Goal: Task Accomplishment & Management: Use online tool/utility

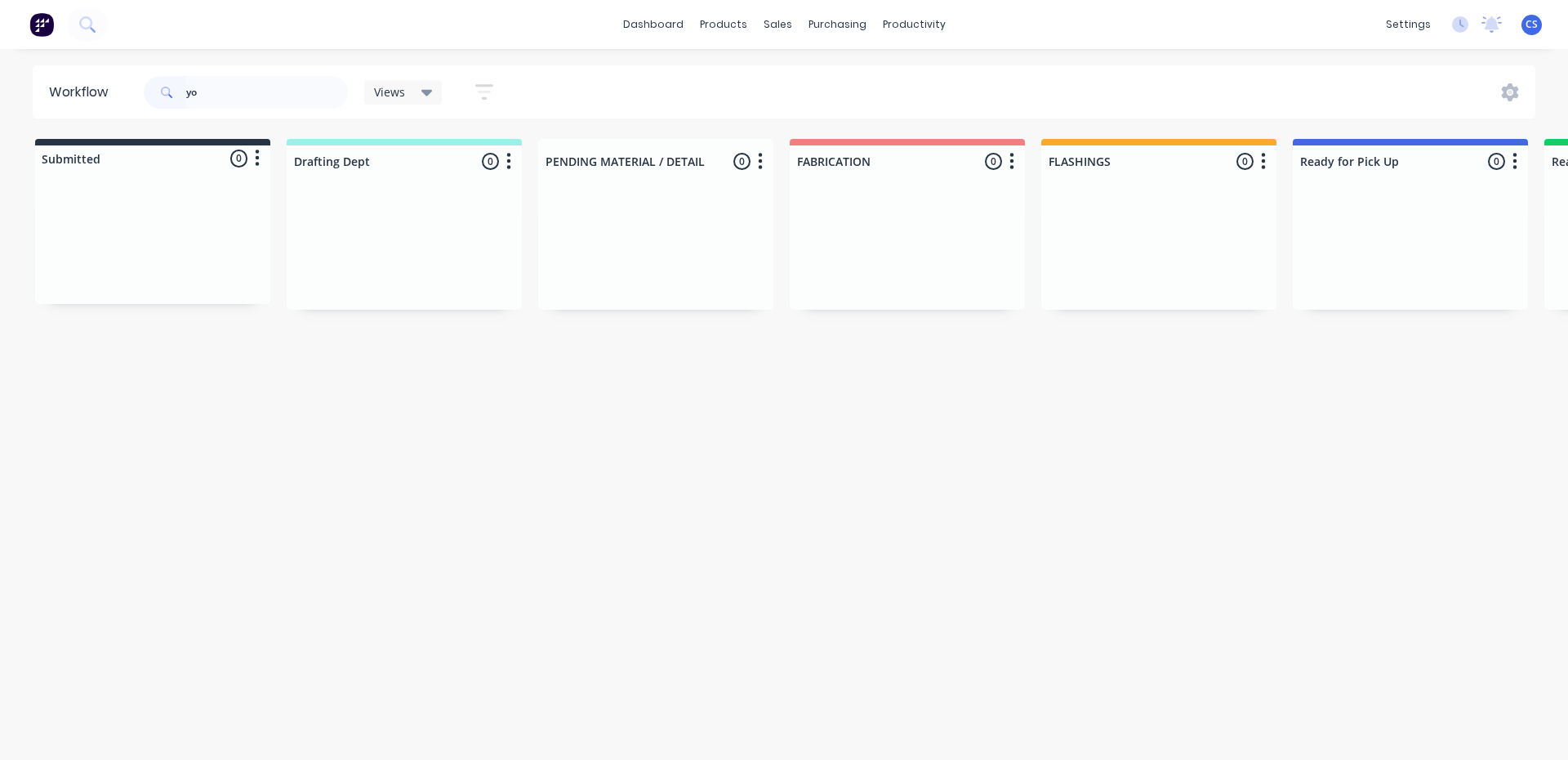
type input "y"
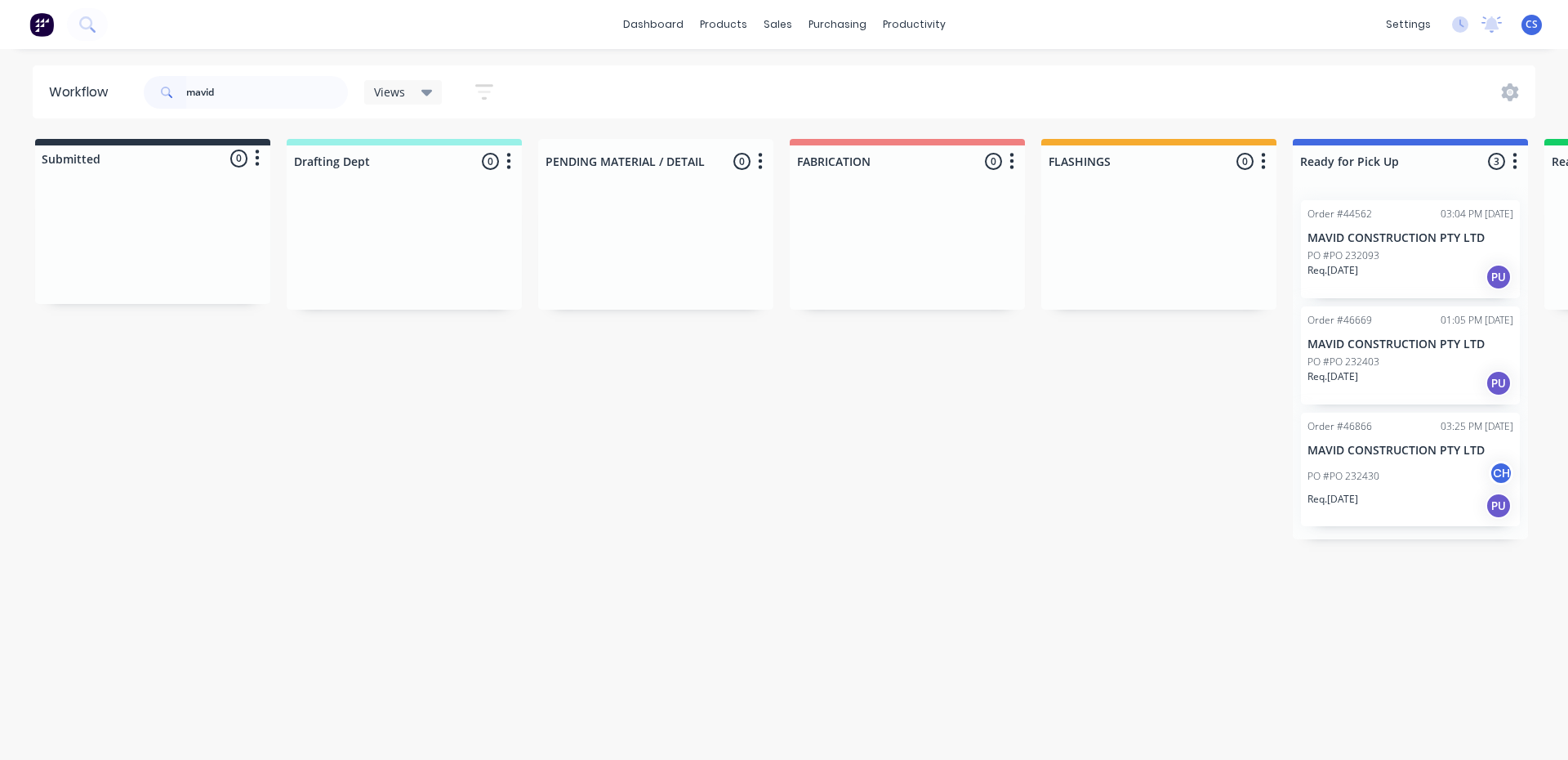
type input "mavid"
click at [1404, 496] on div "Req. [DATE] PU" at bounding box center [1410, 506] width 206 height 28
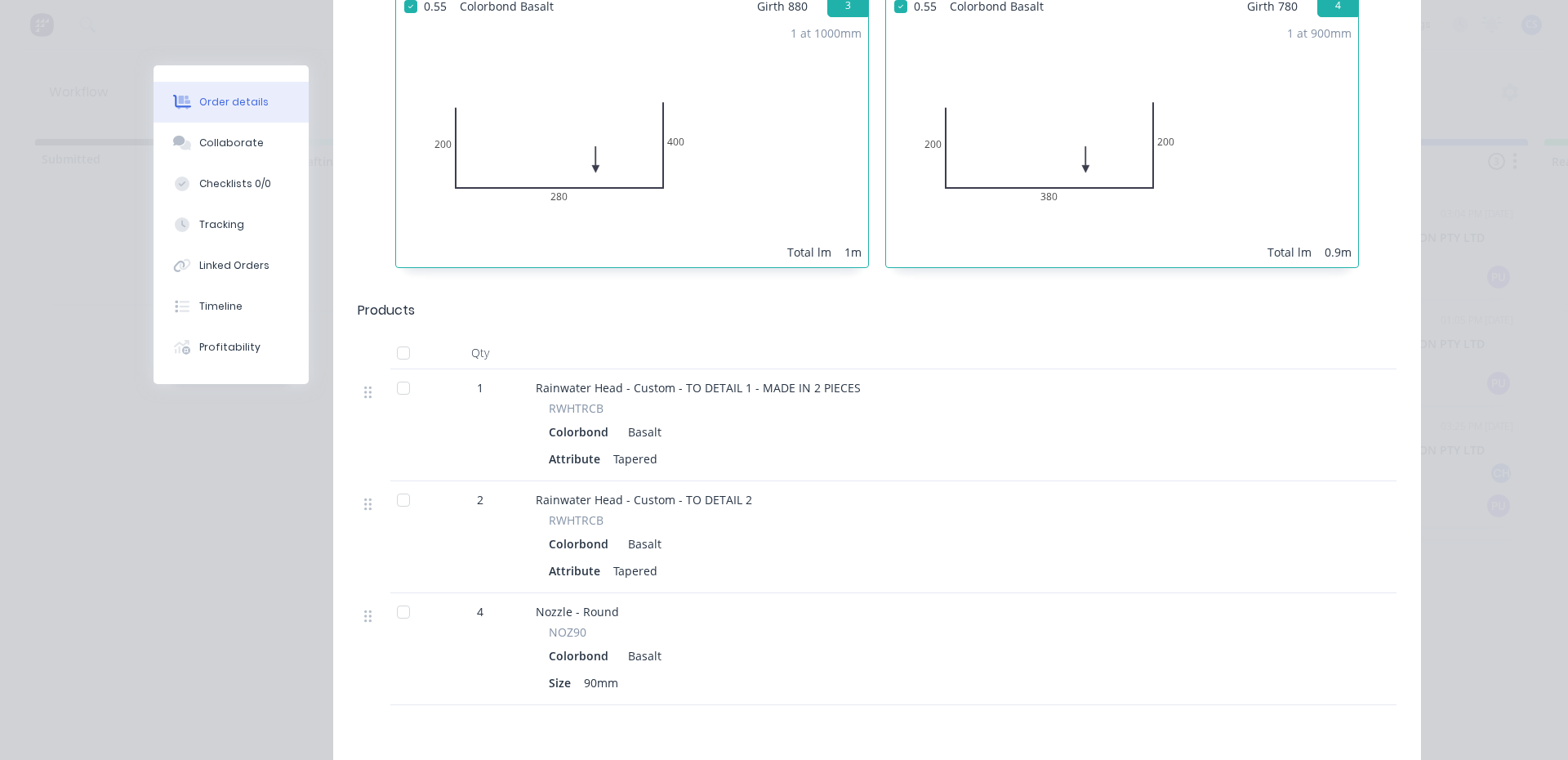
scroll to position [980, 0]
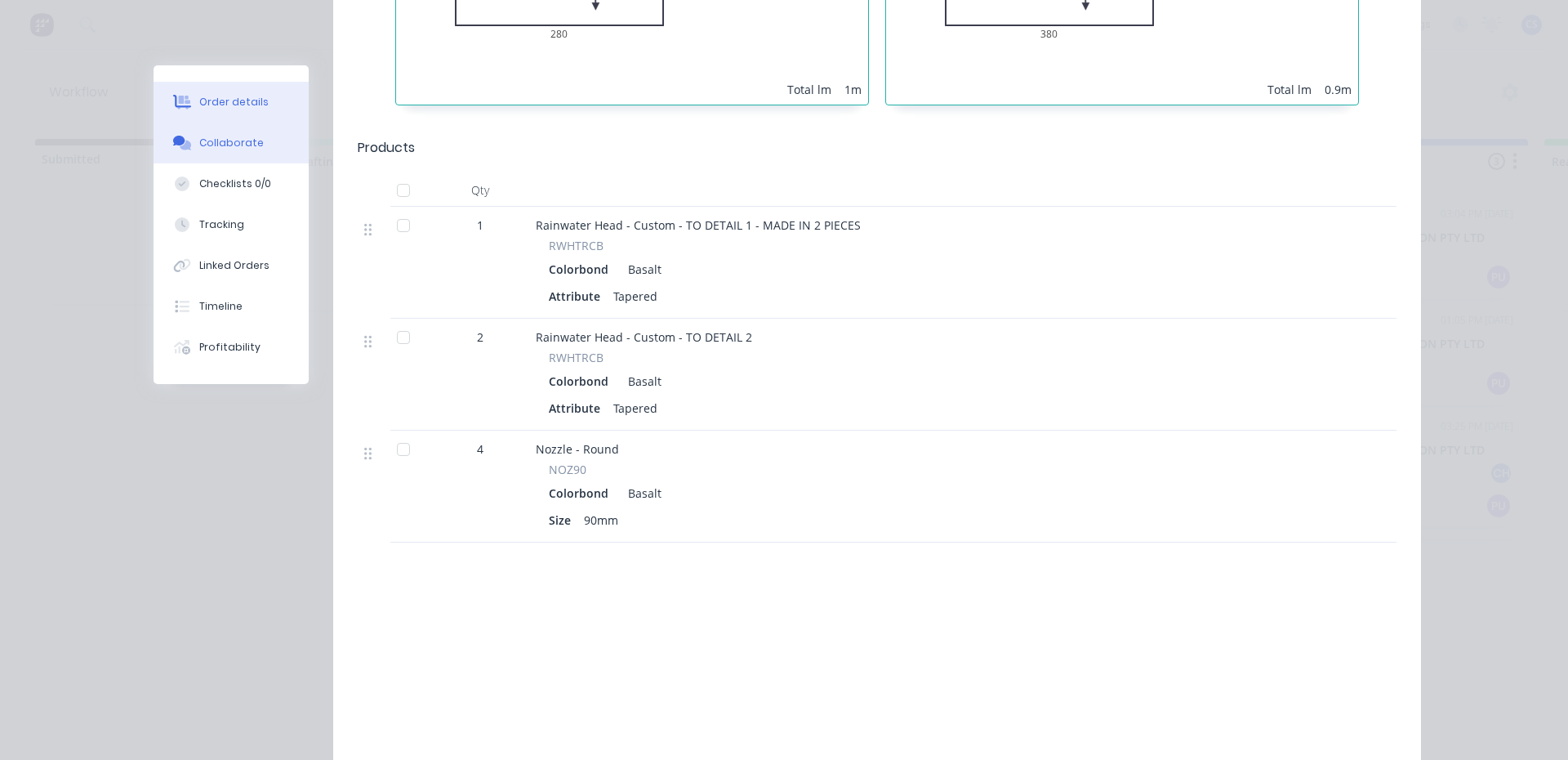
click at [214, 149] on div "Collaborate" at bounding box center [231, 143] width 65 height 15
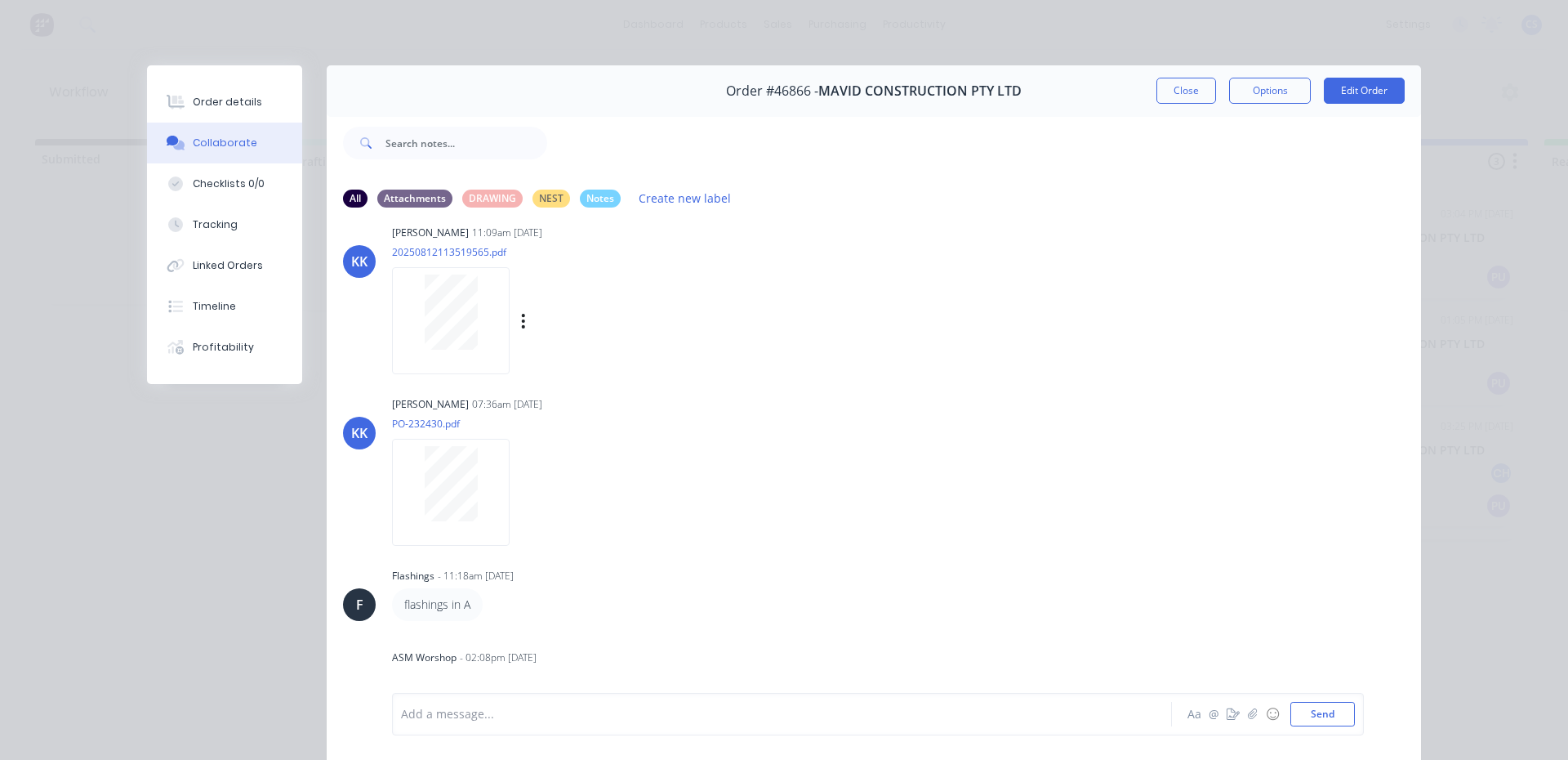
scroll to position [87, 0]
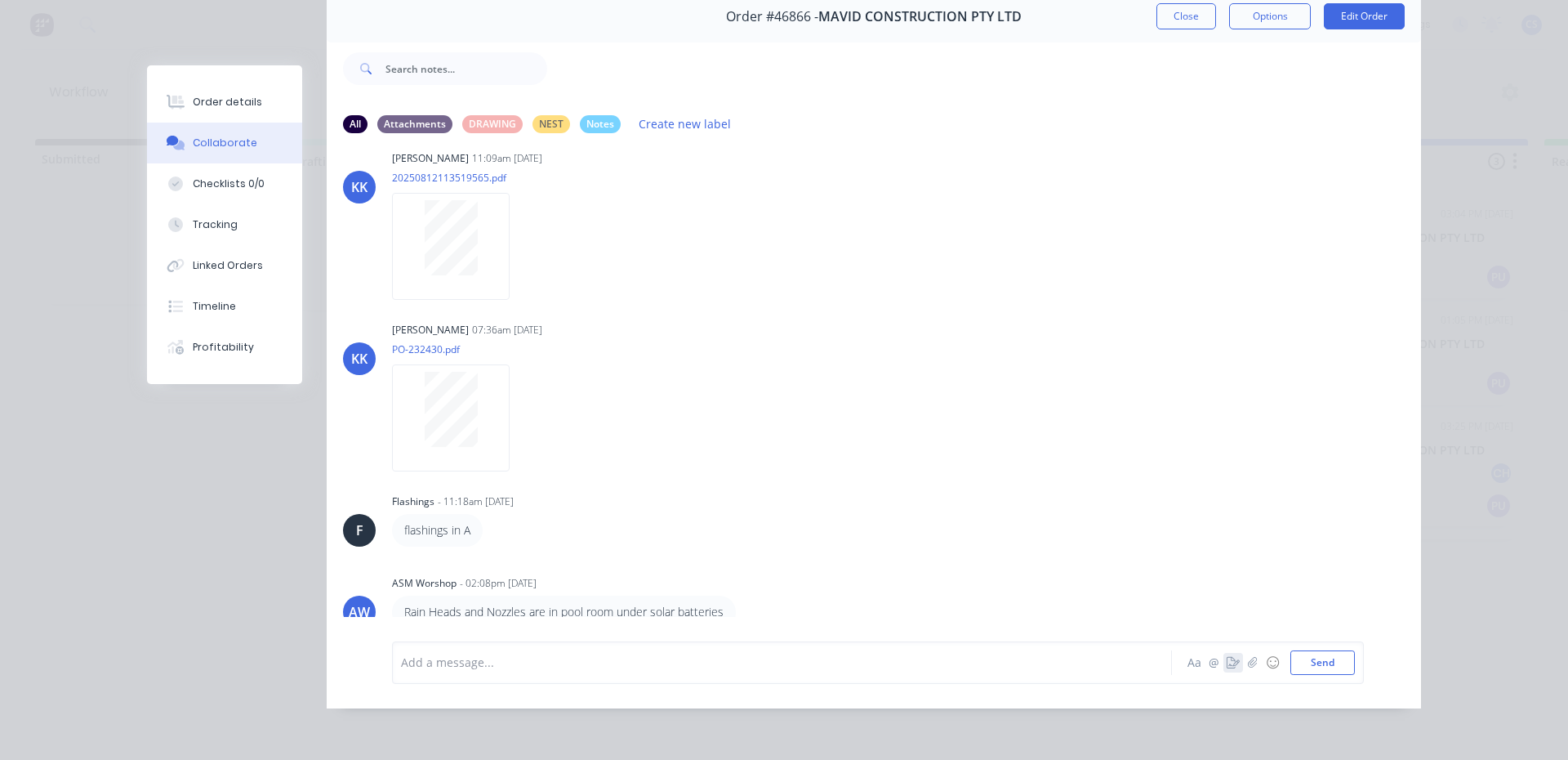
click at [1227, 665] on icon "button" at bounding box center [1233, 662] width 13 height 11
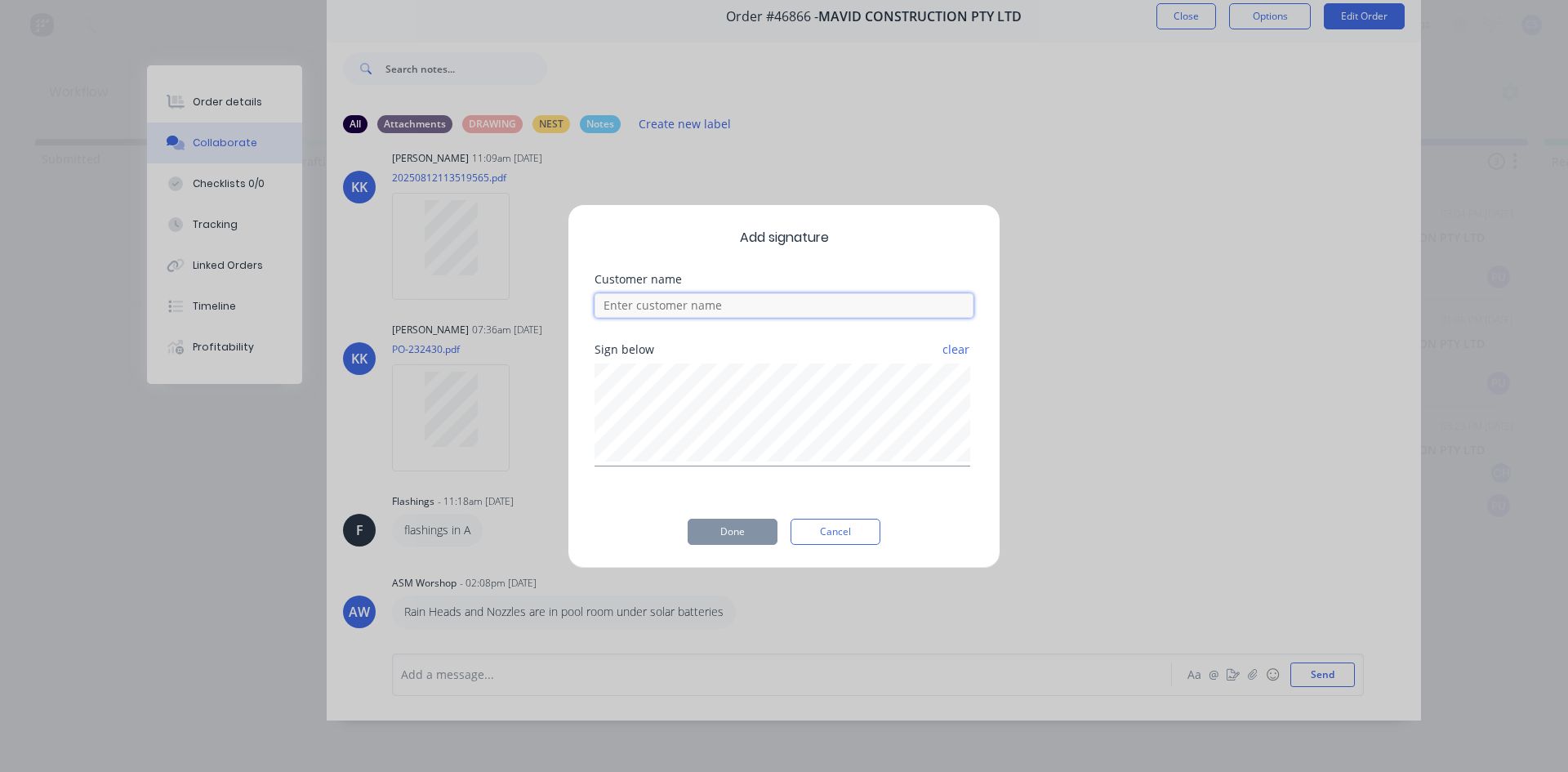
click at [661, 305] on input at bounding box center [784, 305] width 379 height 25
type input "[PERSON_NAME]"
click at [750, 540] on button "Done" at bounding box center [732, 532] width 89 height 26
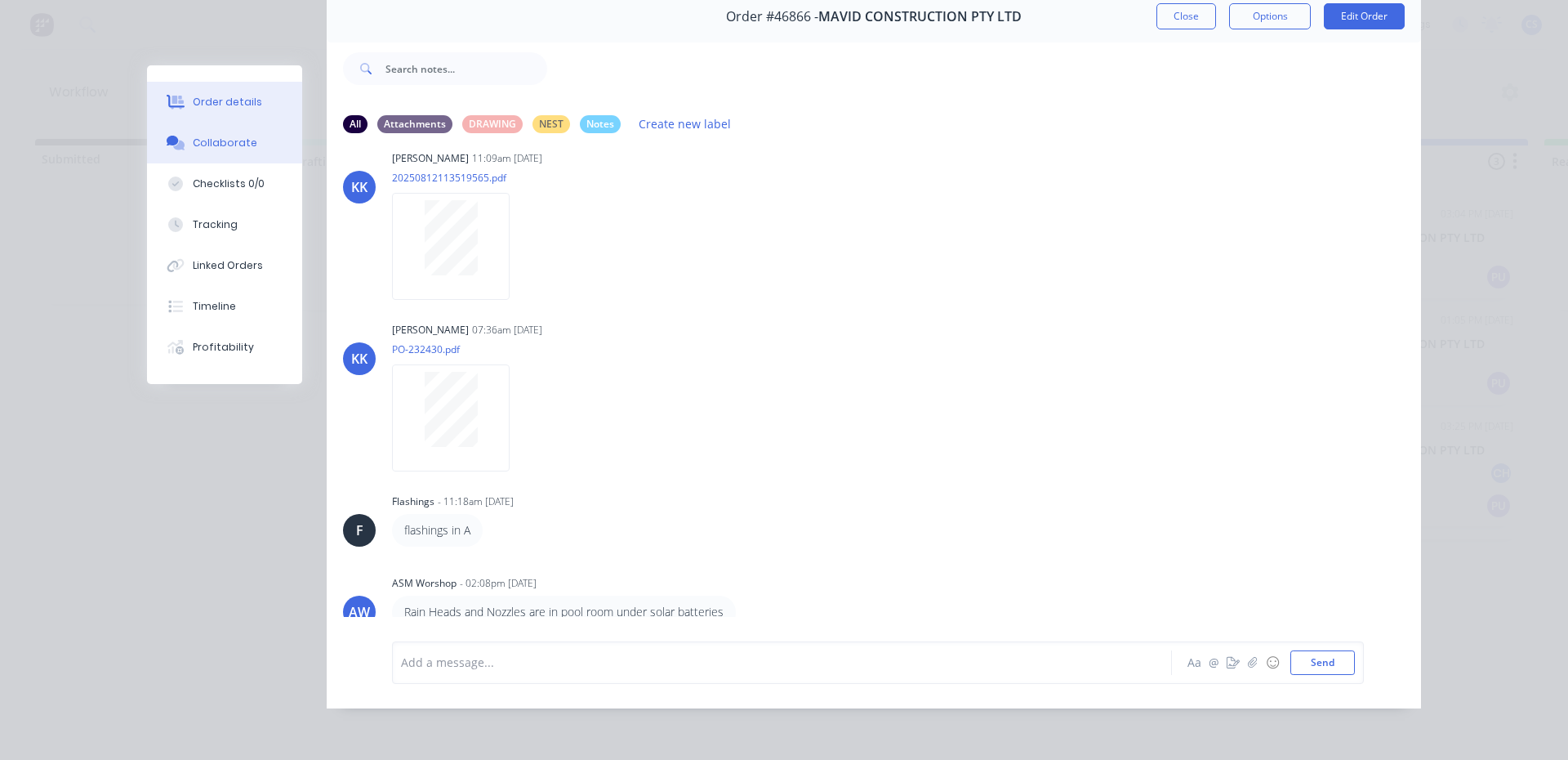
click at [213, 91] on button "Order details" at bounding box center [224, 103] width 155 height 41
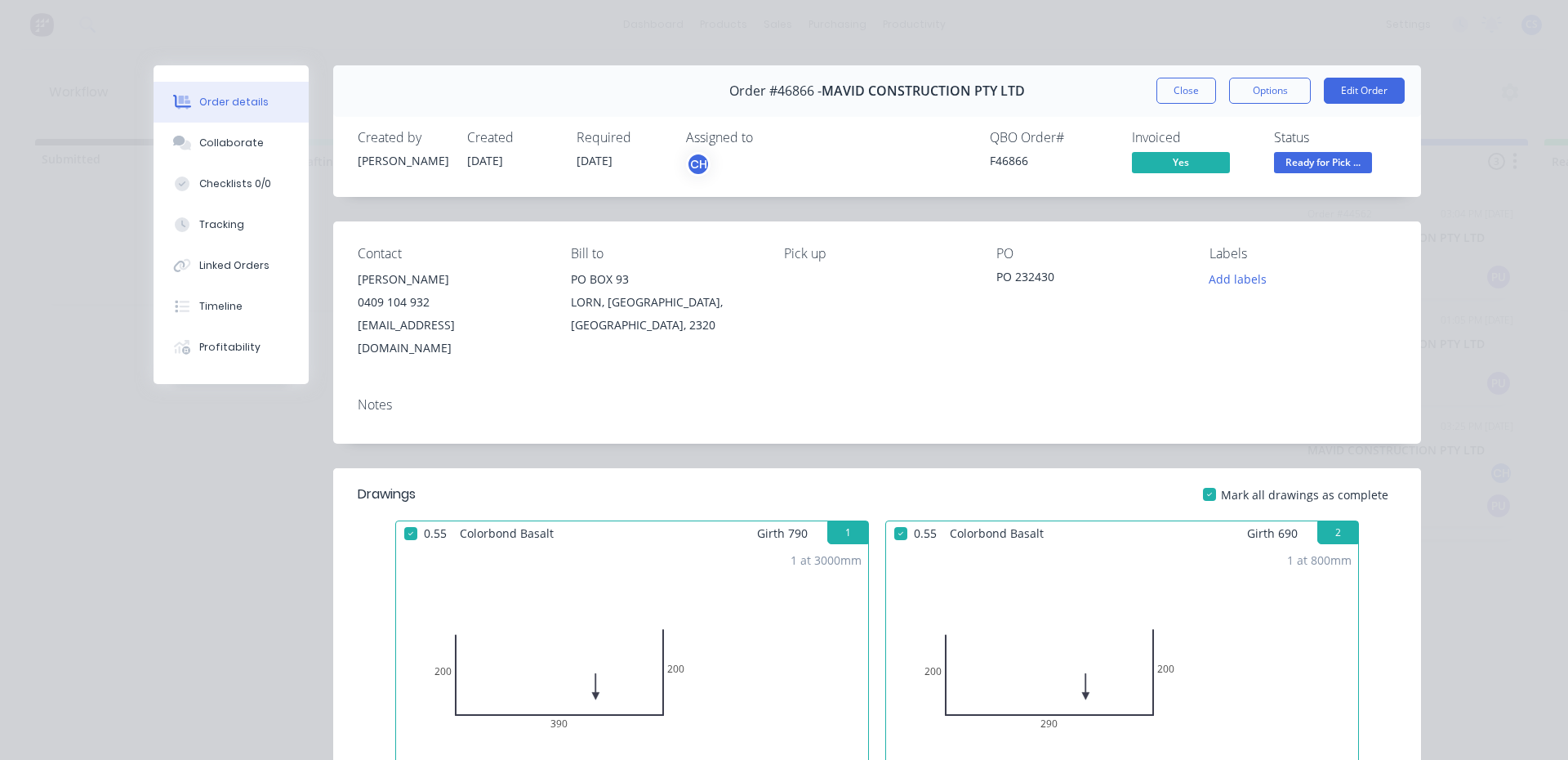
scroll to position [572, 0]
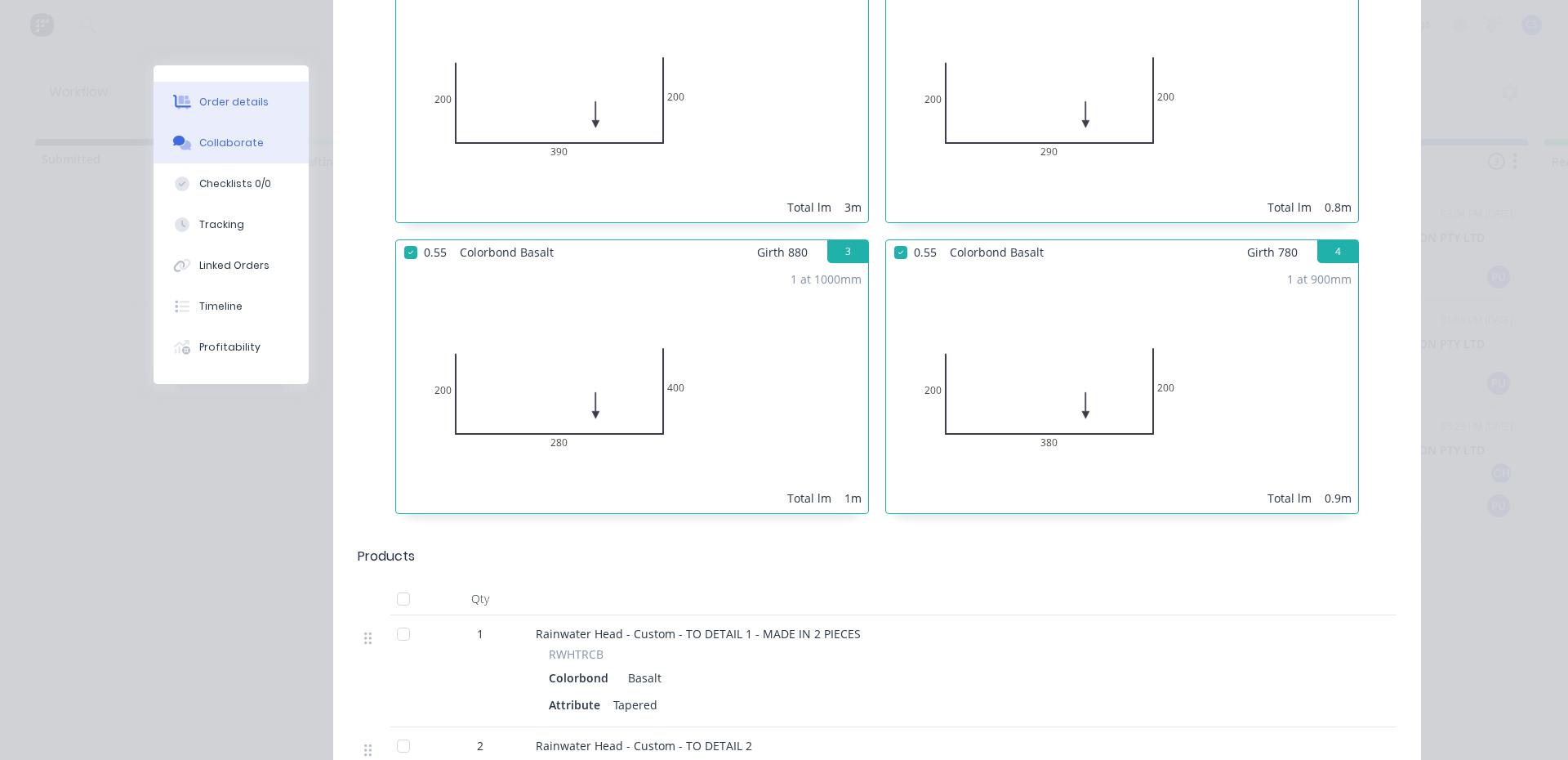
click at [252, 150] on button "Collaborate" at bounding box center [231, 143] width 155 height 41
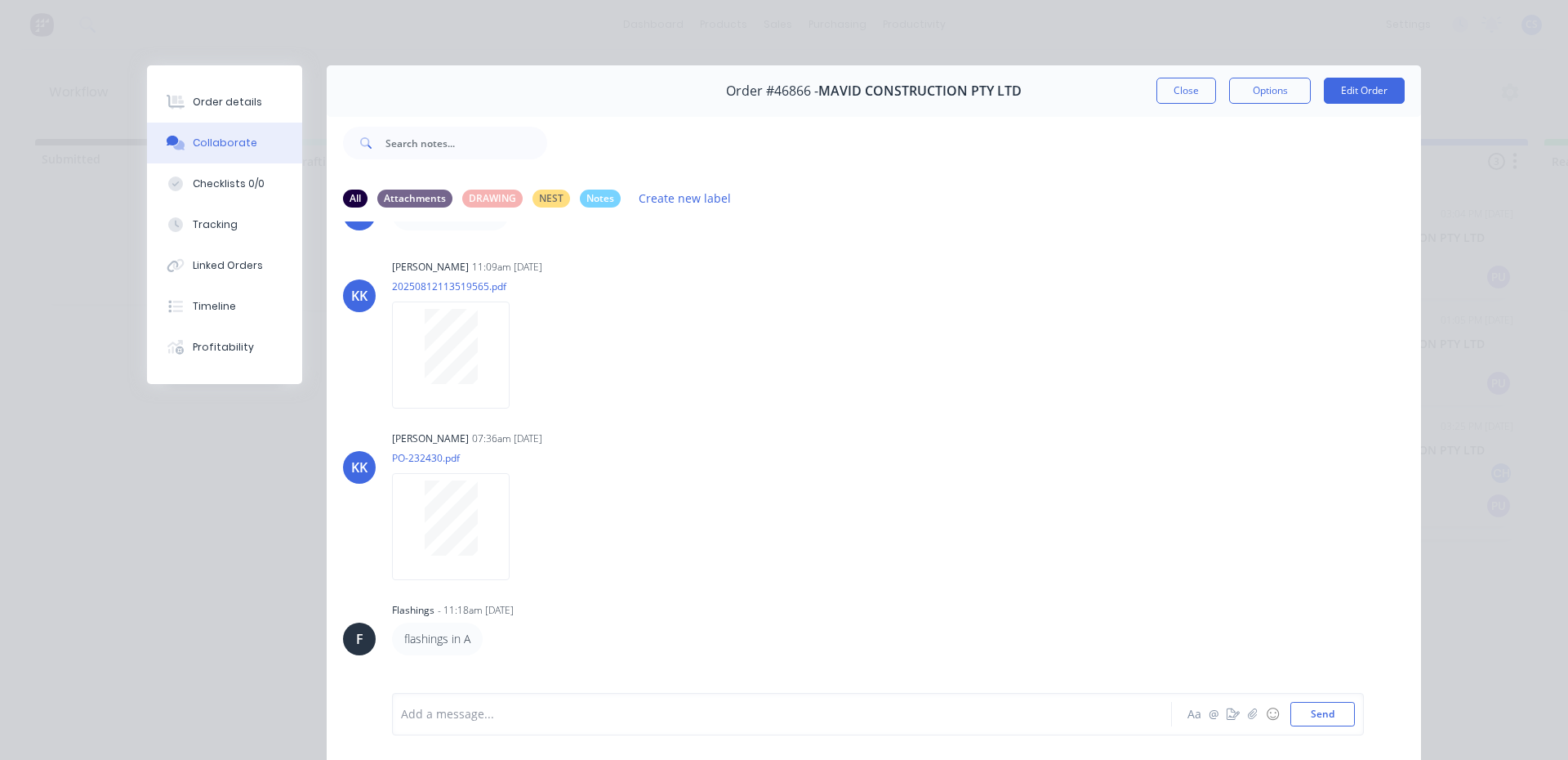
scroll to position [327, 0]
click at [1168, 97] on button "Close" at bounding box center [1186, 91] width 60 height 26
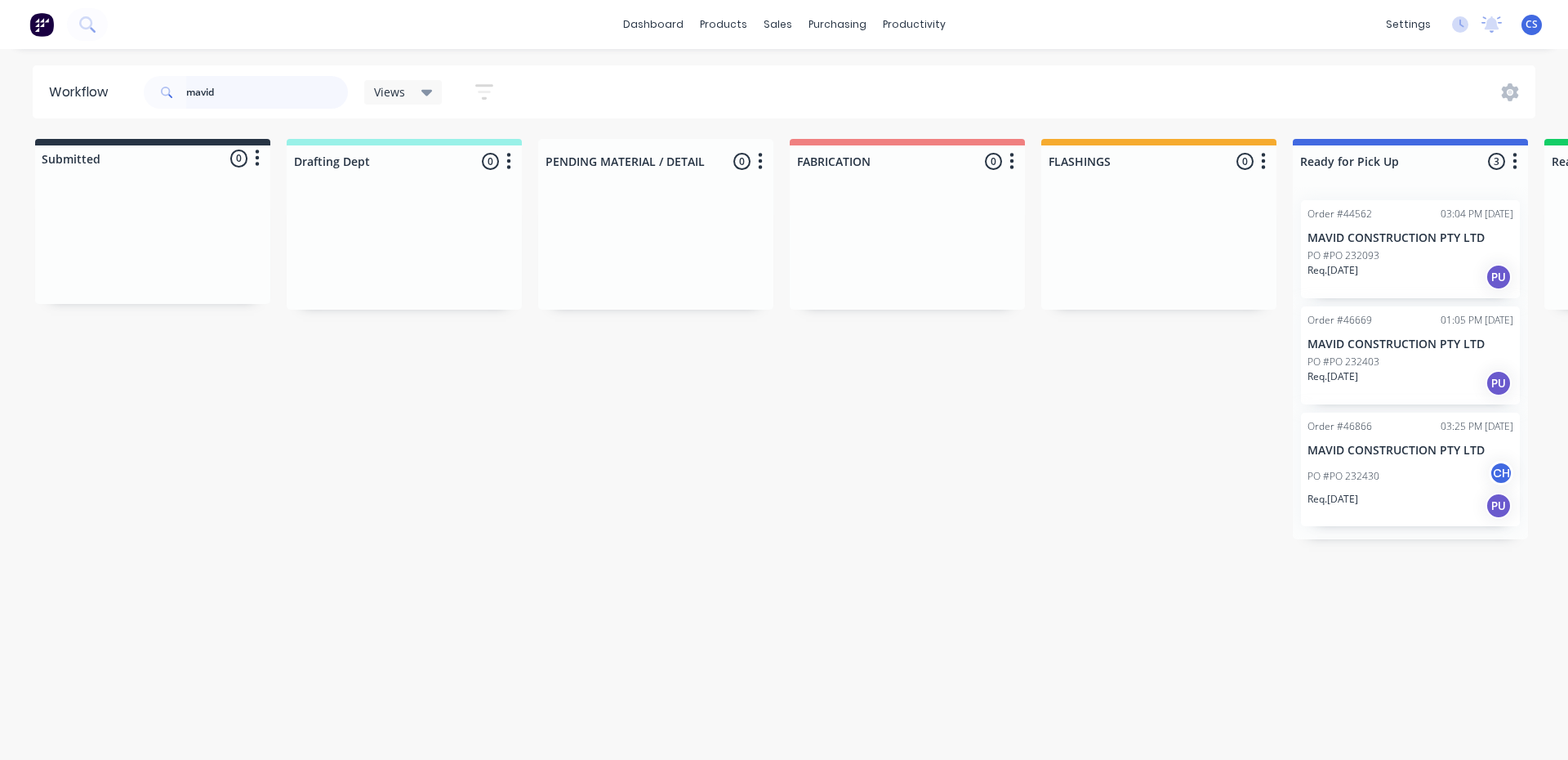
drag, startPoint x: 224, startPoint y: 89, endPoint x: 171, endPoint y: 70, distance: 56.3
click at [172, 80] on div "mavid" at bounding box center [245, 93] width 204 height 33
type input "N"
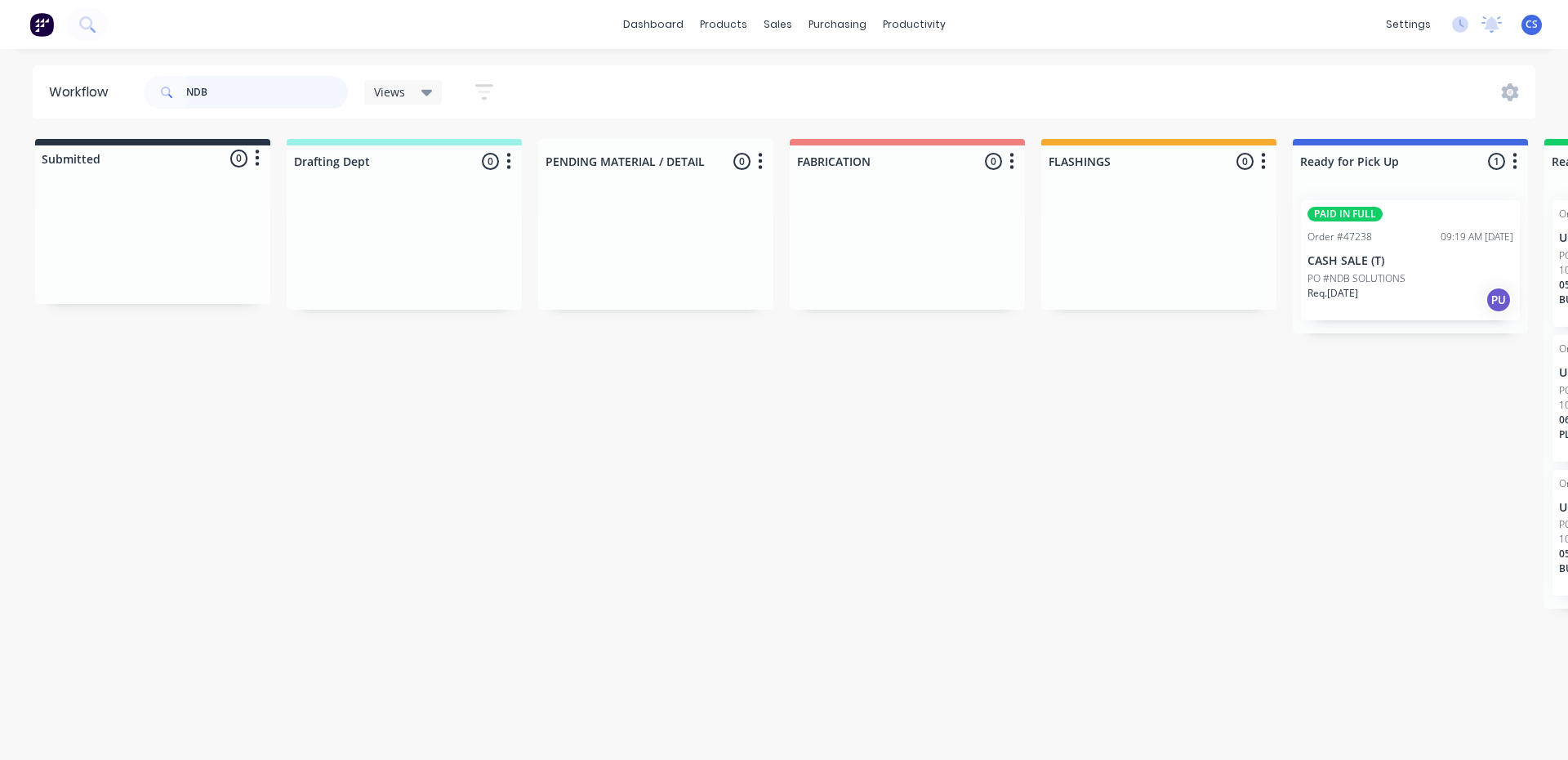
type input "NDB"
click at [1369, 292] on div "Req. [DATE] PU" at bounding box center [1410, 300] width 206 height 28
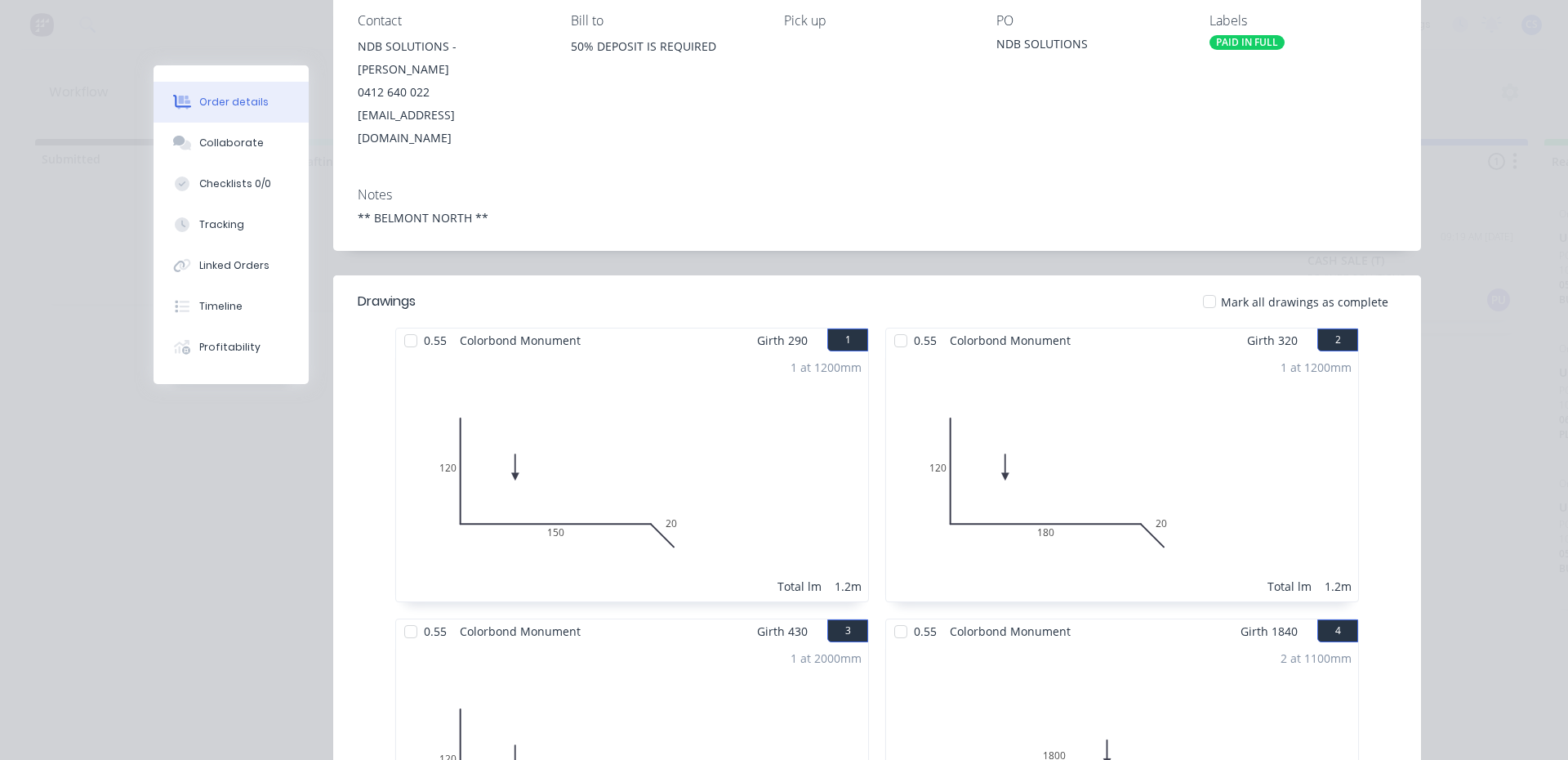
scroll to position [58, 0]
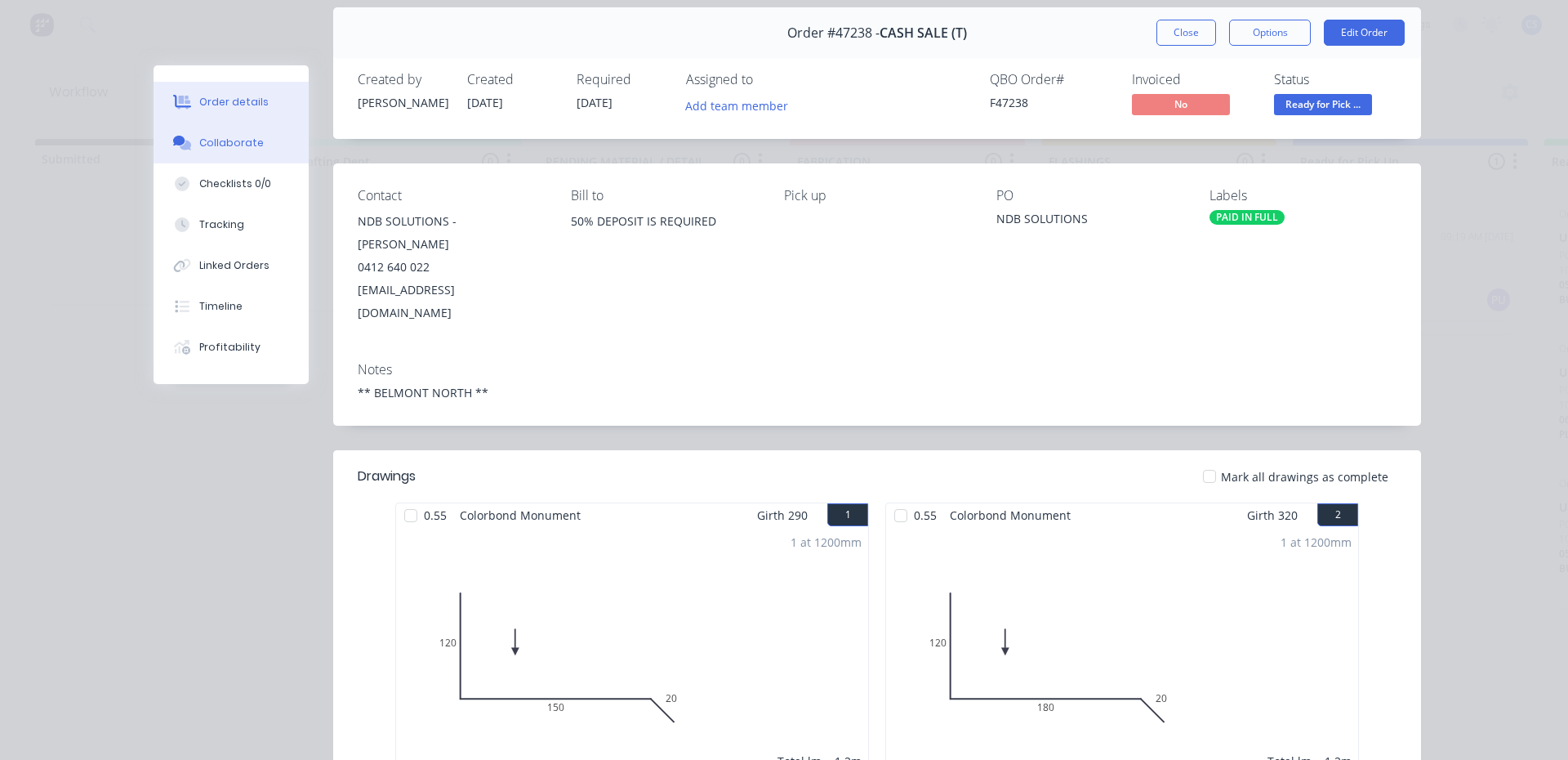
click at [217, 140] on div "Collaborate" at bounding box center [231, 143] width 65 height 15
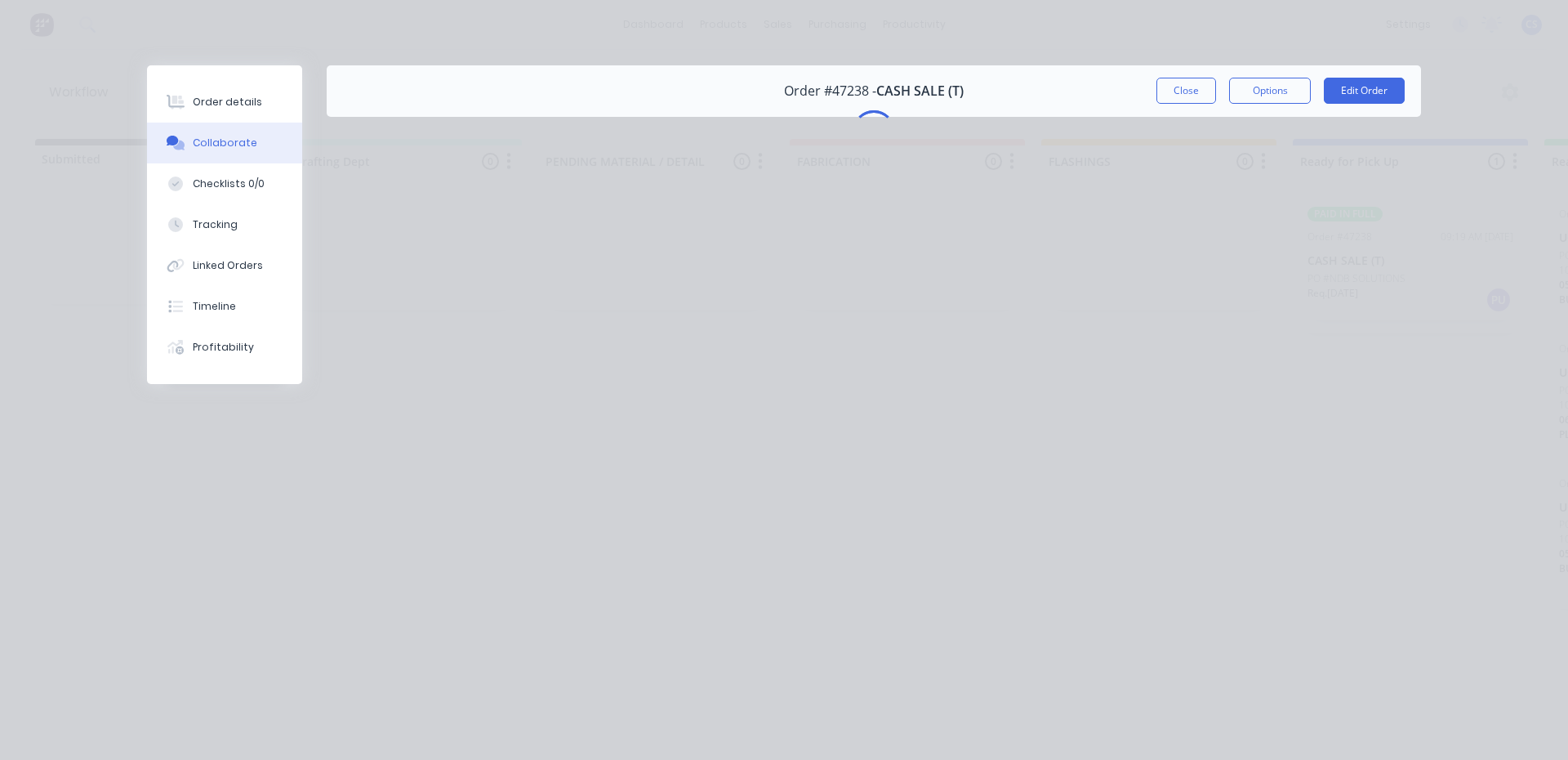
scroll to position [0, 0]
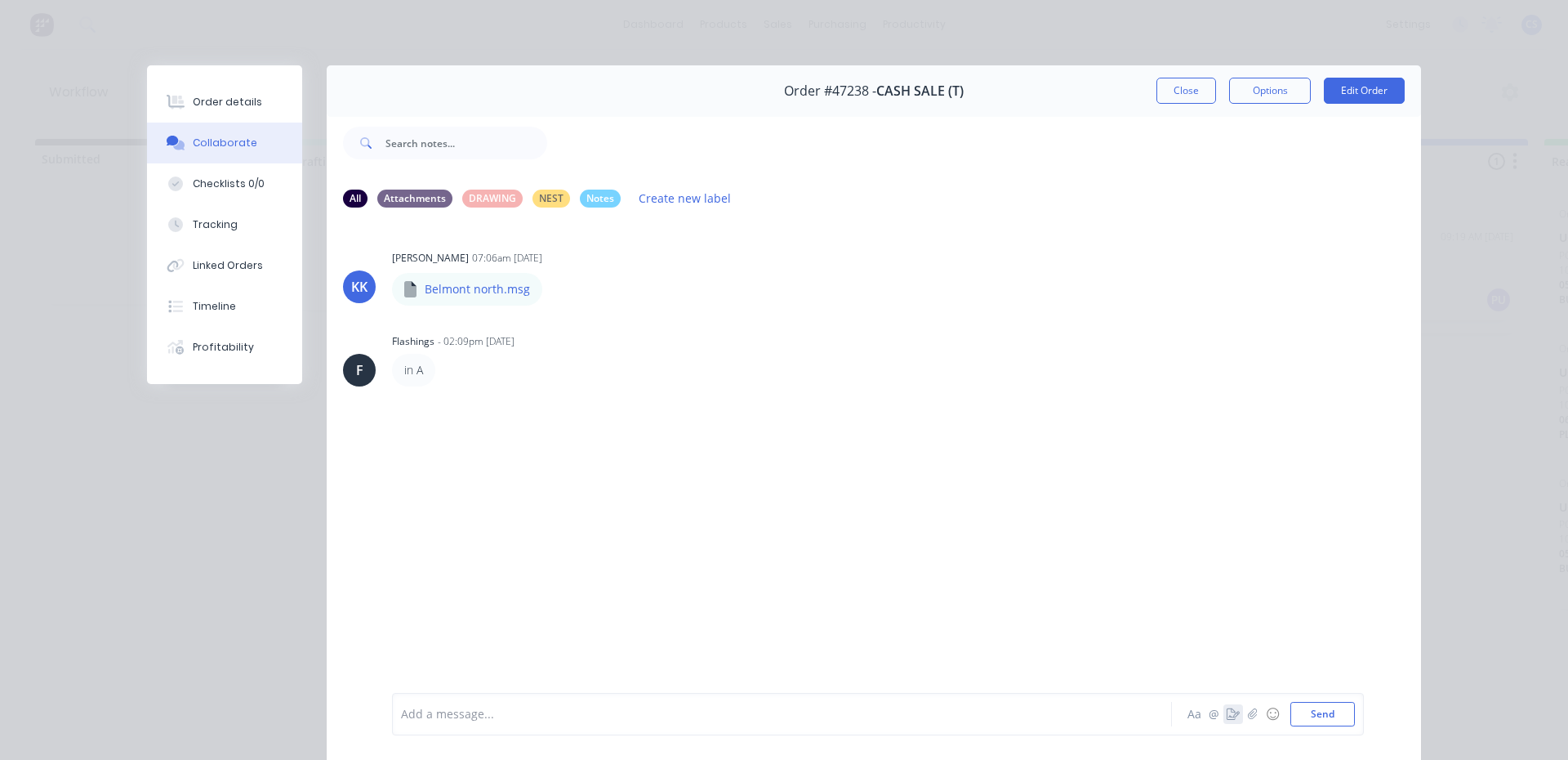
click at [1227, 712] on icon "button" at bounding box center [1233, 714] width 13 height 11
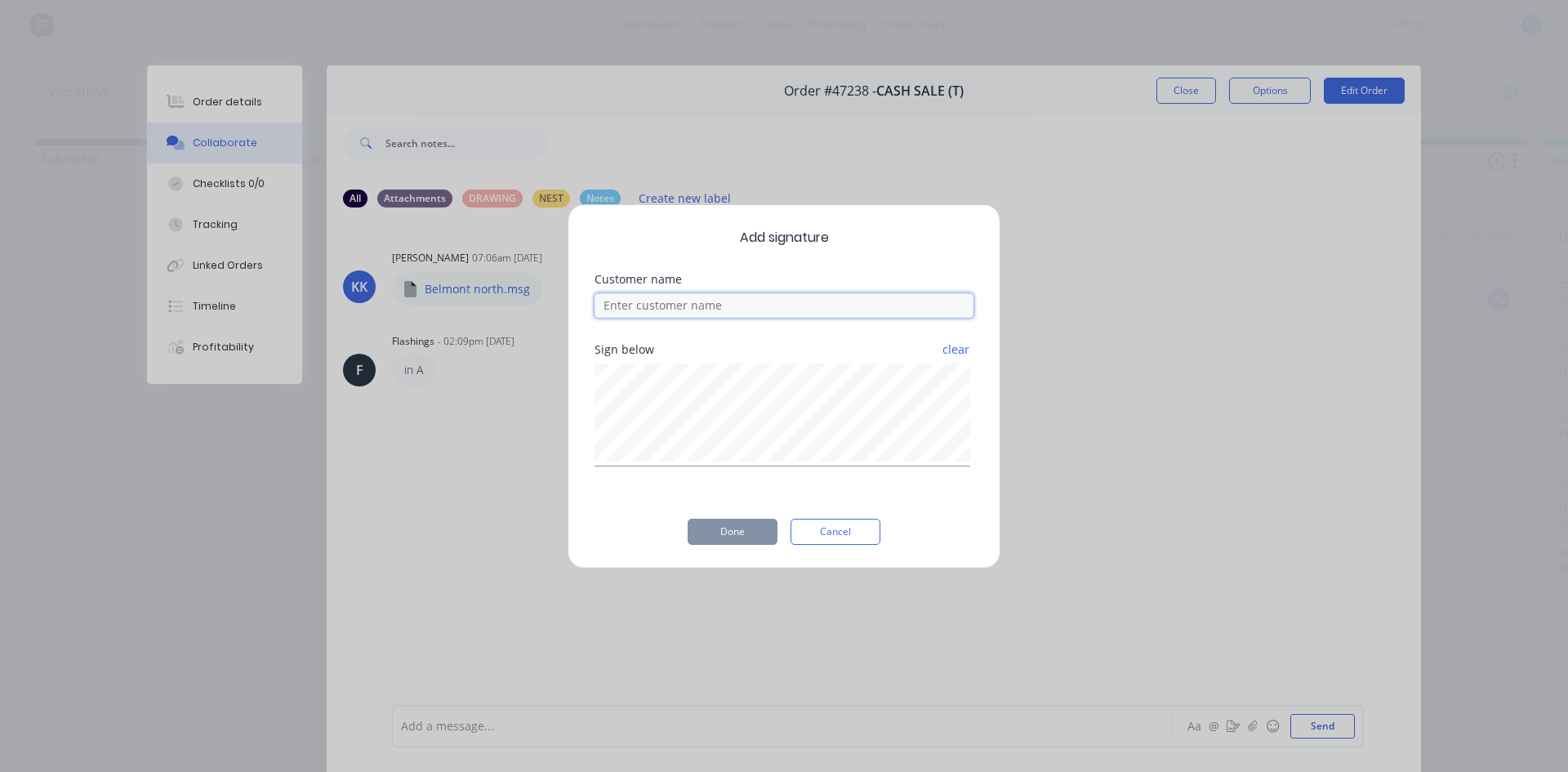
click at [658, 295] on input at bounding box center [784, 305] width 379 height 25
type input "[PERSON_NAME]"
click at [608, 477] on div "Sign below clear" at bounding box center [784, 418] width 379 height 148
drag, startPoint x: 734, startPoint y: 528, endPoint x: 157, endPoint y: 118, distance: 707.8
click at [730, 525] on button "Done" at bounding box center [732, 532] width 89 height 26
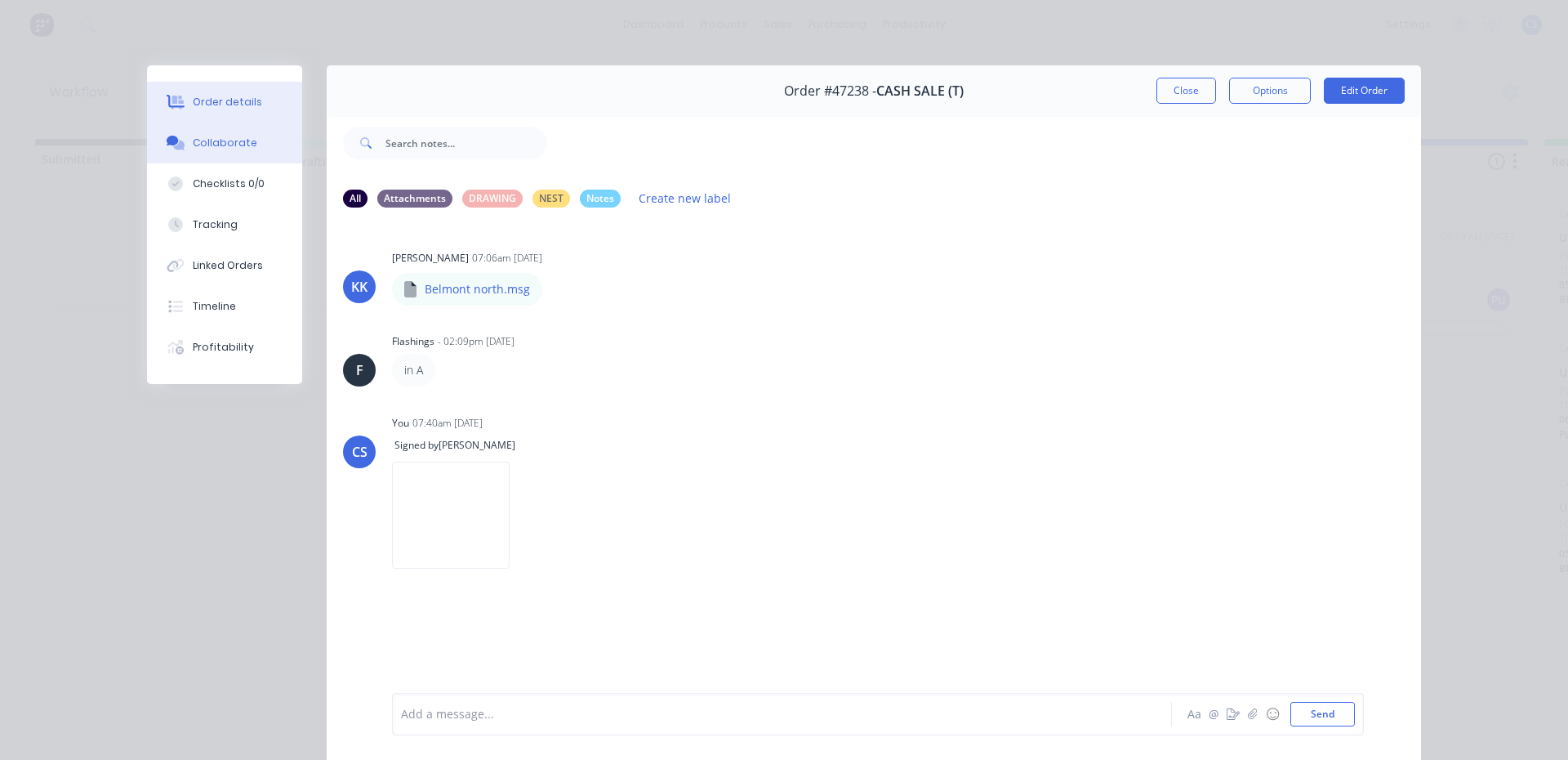
click at [234, 103] on div "Order details" at bounding box center [227, 102] width 70 height 15
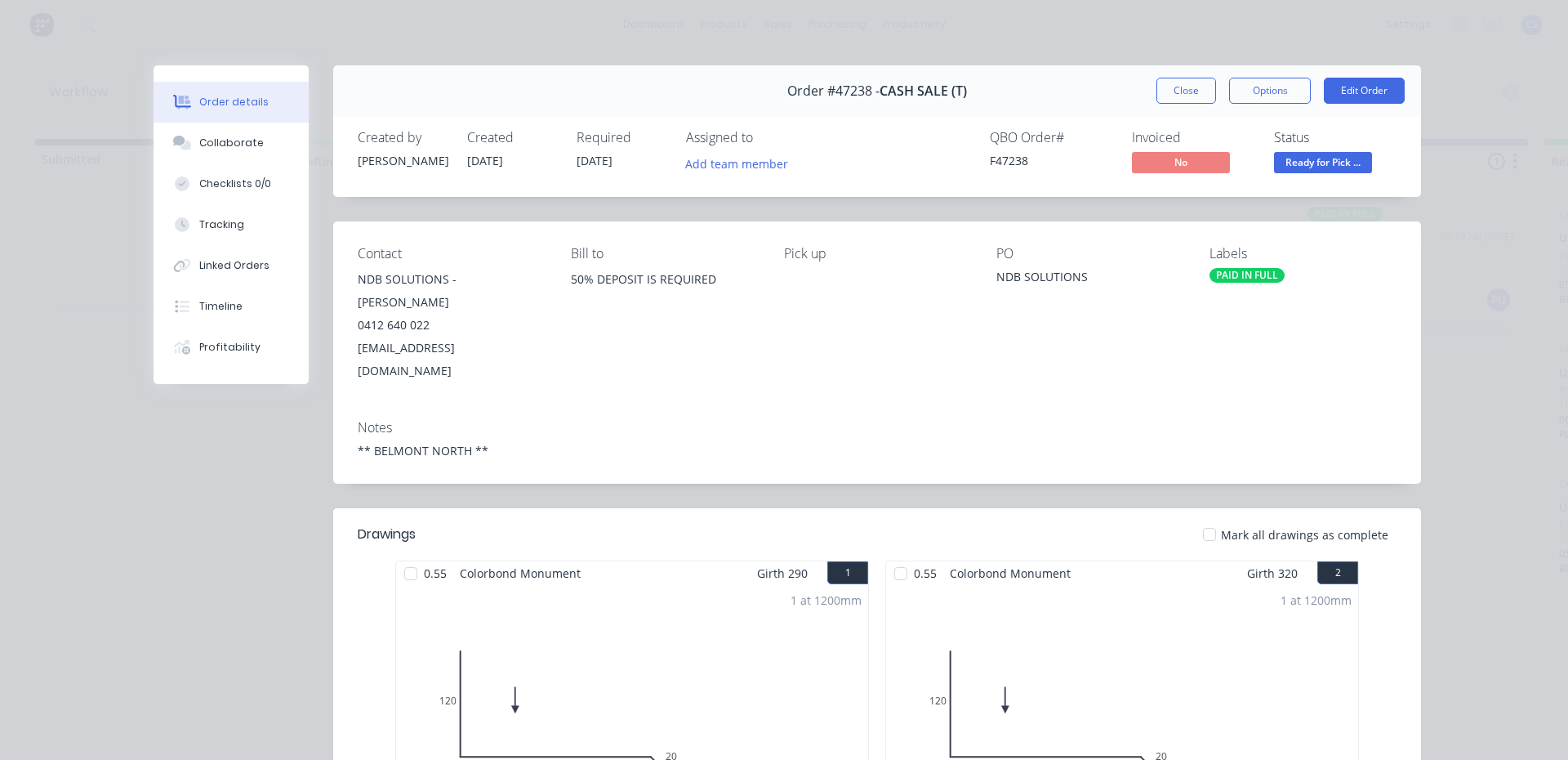
click at [1285, 165] on span "Ready for Pick ..." at bounding box center [1323, 162] width 98 height 21
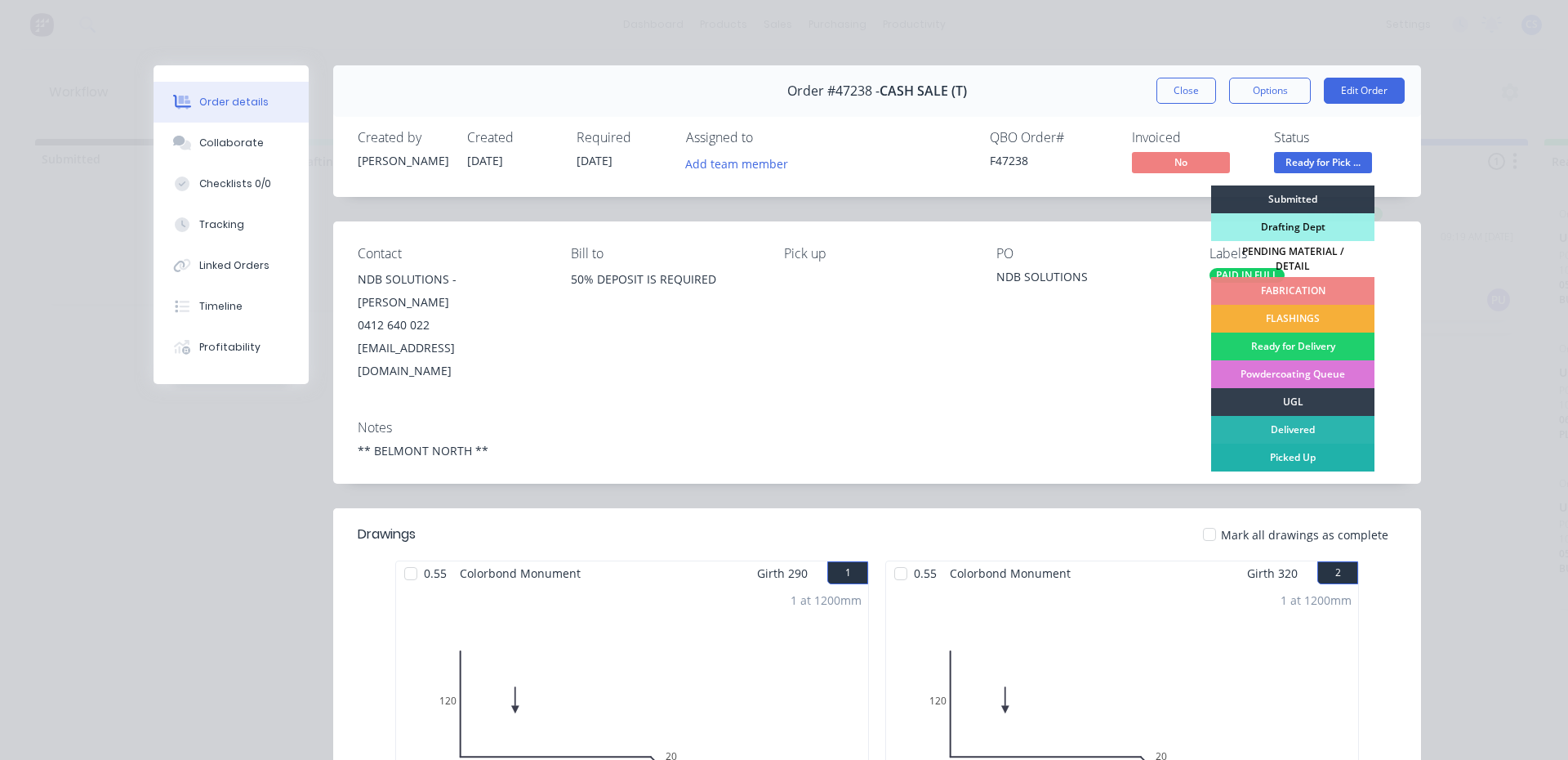
click at [1278, 443] on div "Picked Up" at bounding box center [1292, 457] width 163 height 28
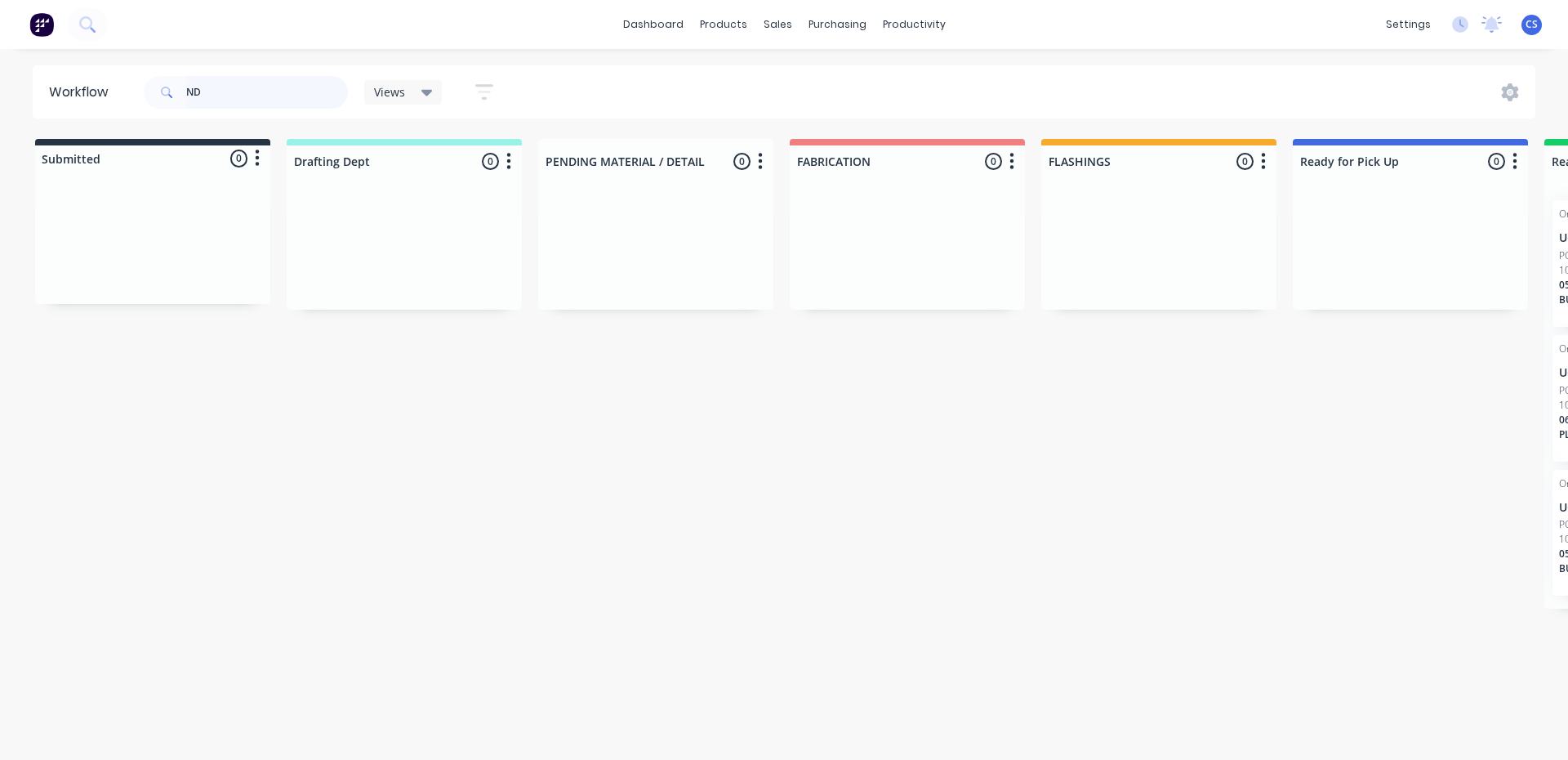
type input "N"
type input "J&"
click at [1414, 245] on p "J&H MARTINDALE" at bounding box center [1410, 238] width 206 height 14
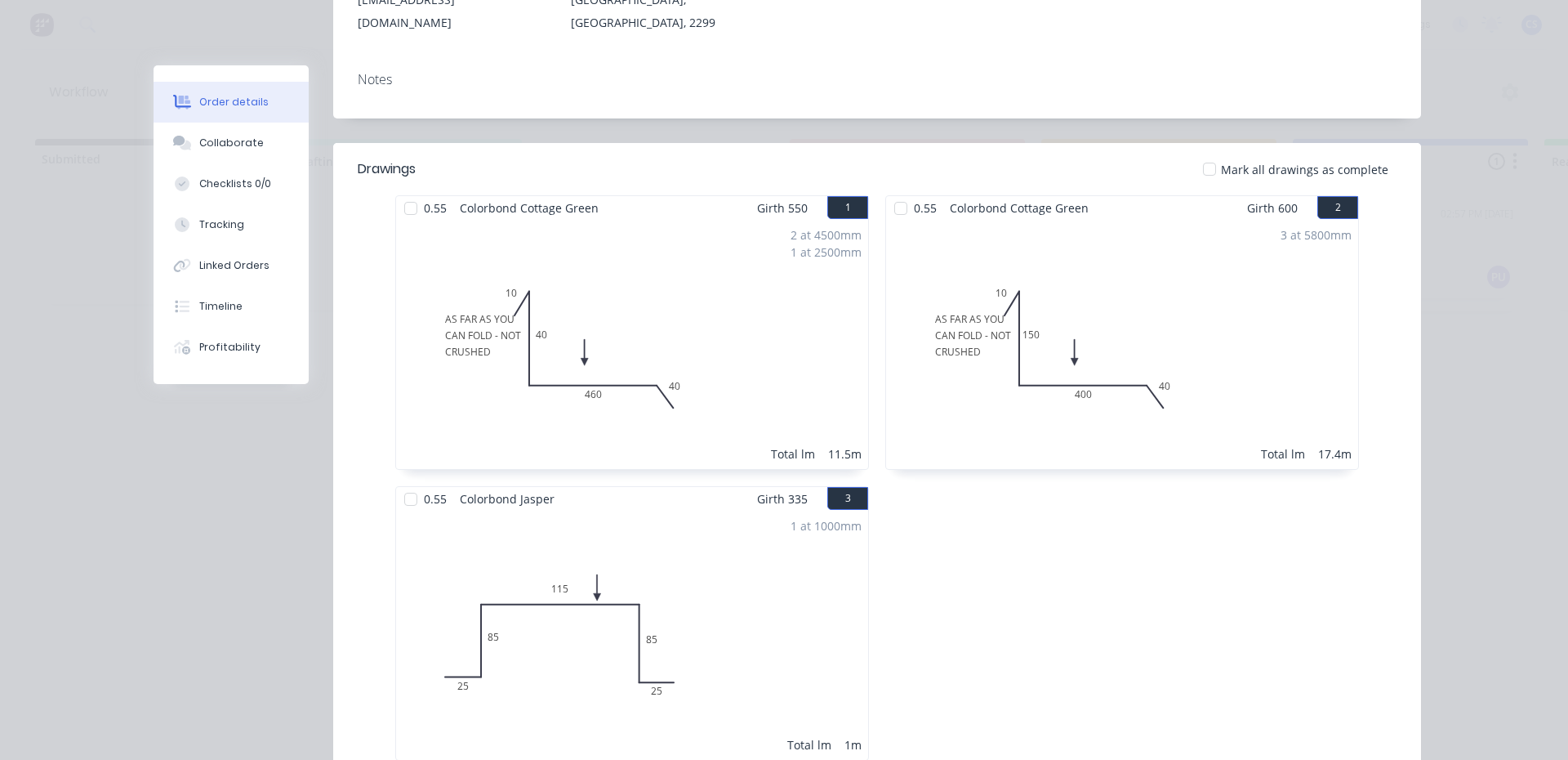
scroll to position [327, 0]
click at [237, 142] on div "Collaborate" at bounding box center [231, 143] width 65 height 15
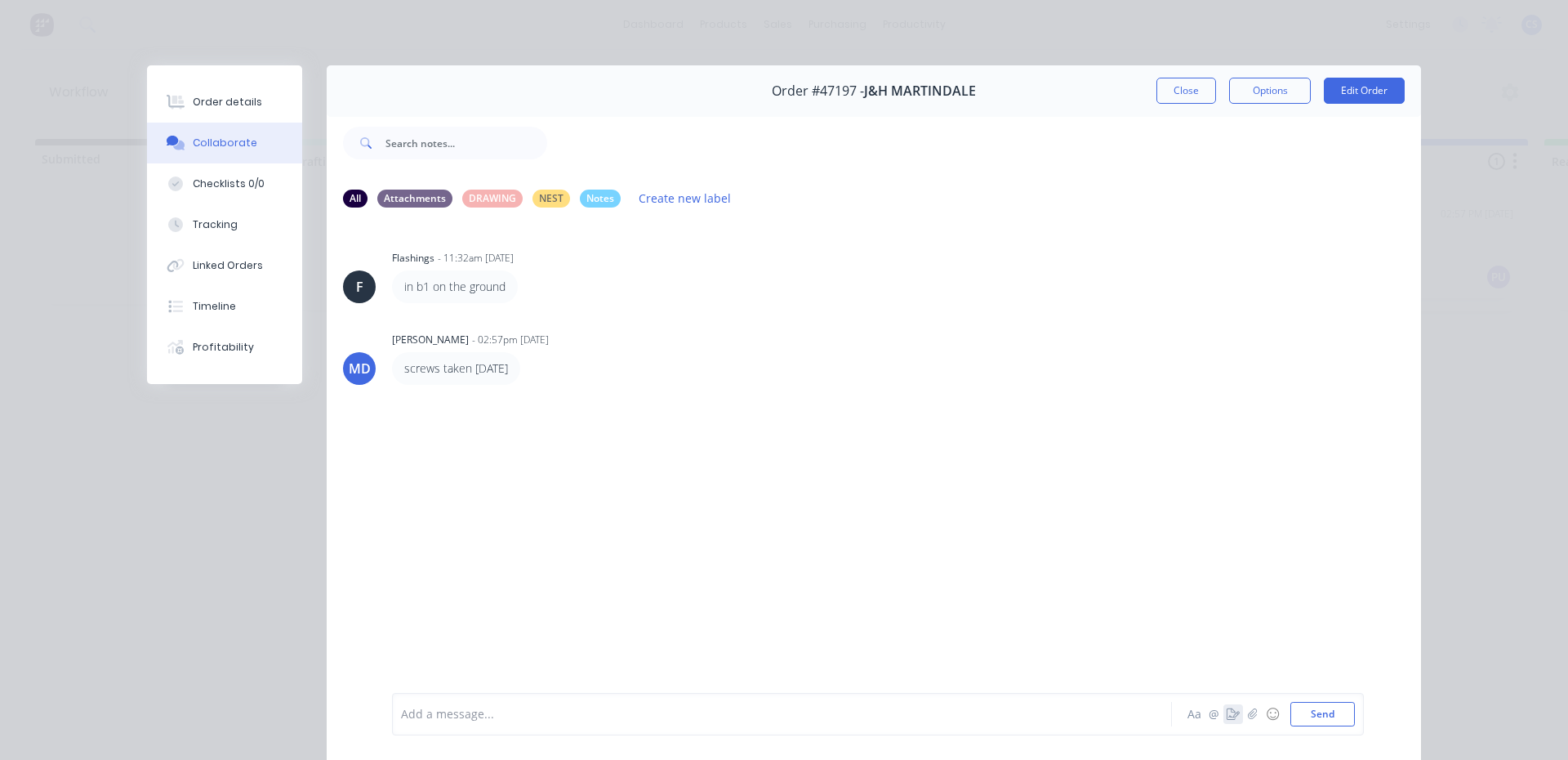
click at [1227, 712] on icon "button" at bounding box center [1233, 714] width 13 height 11
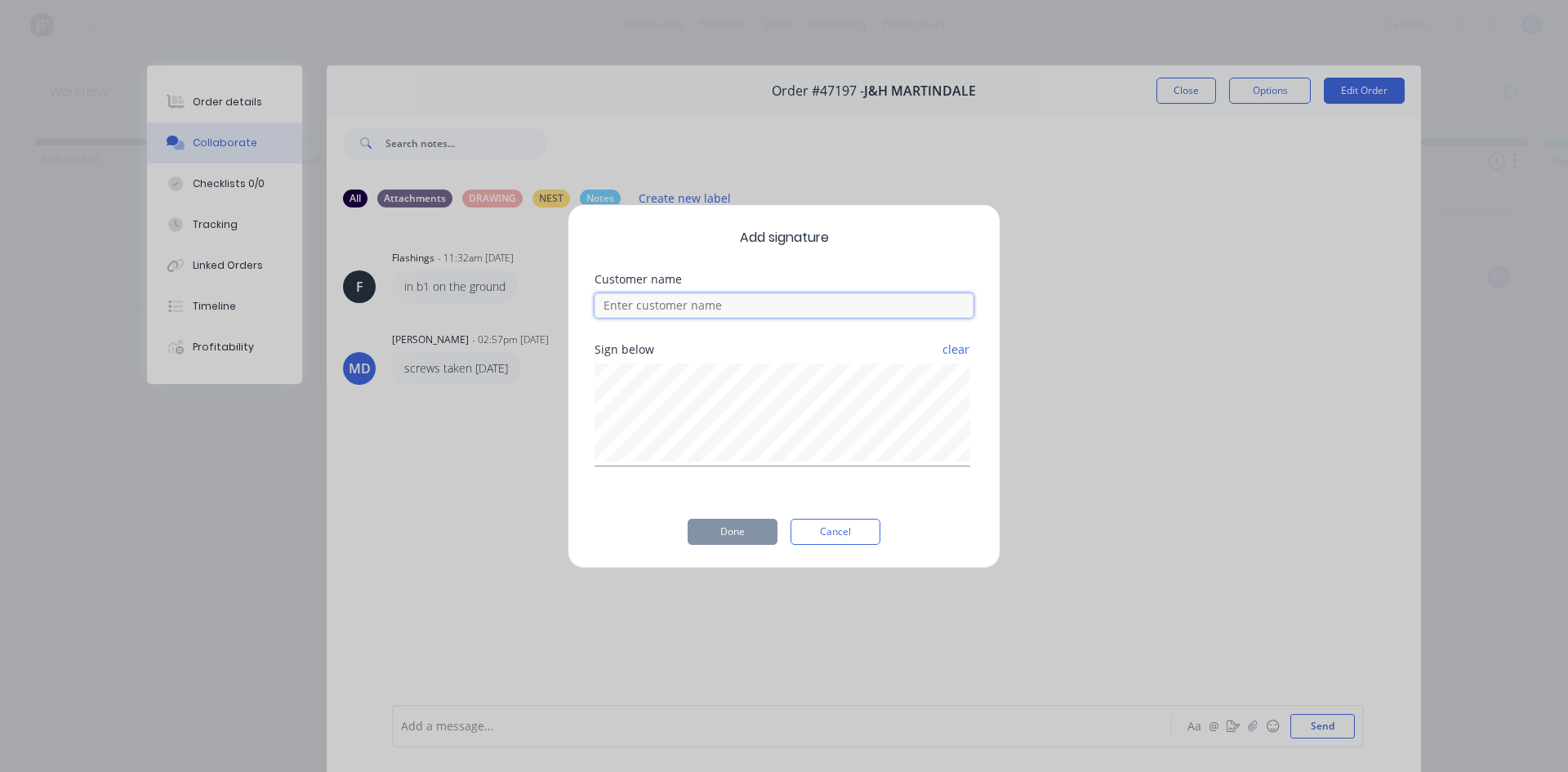
click at [718, 308] on input at bounding box center [784, 305] width 379 height 25
type input "[PERSON_NAME]"
drag, startPoint x: 744, startPoint y: 536, endPoint x: 747, endPoint y: 519, distance: 17.3
click at [747, 534] on button "Done" at bounding box center [732, 532] width 89 height 26
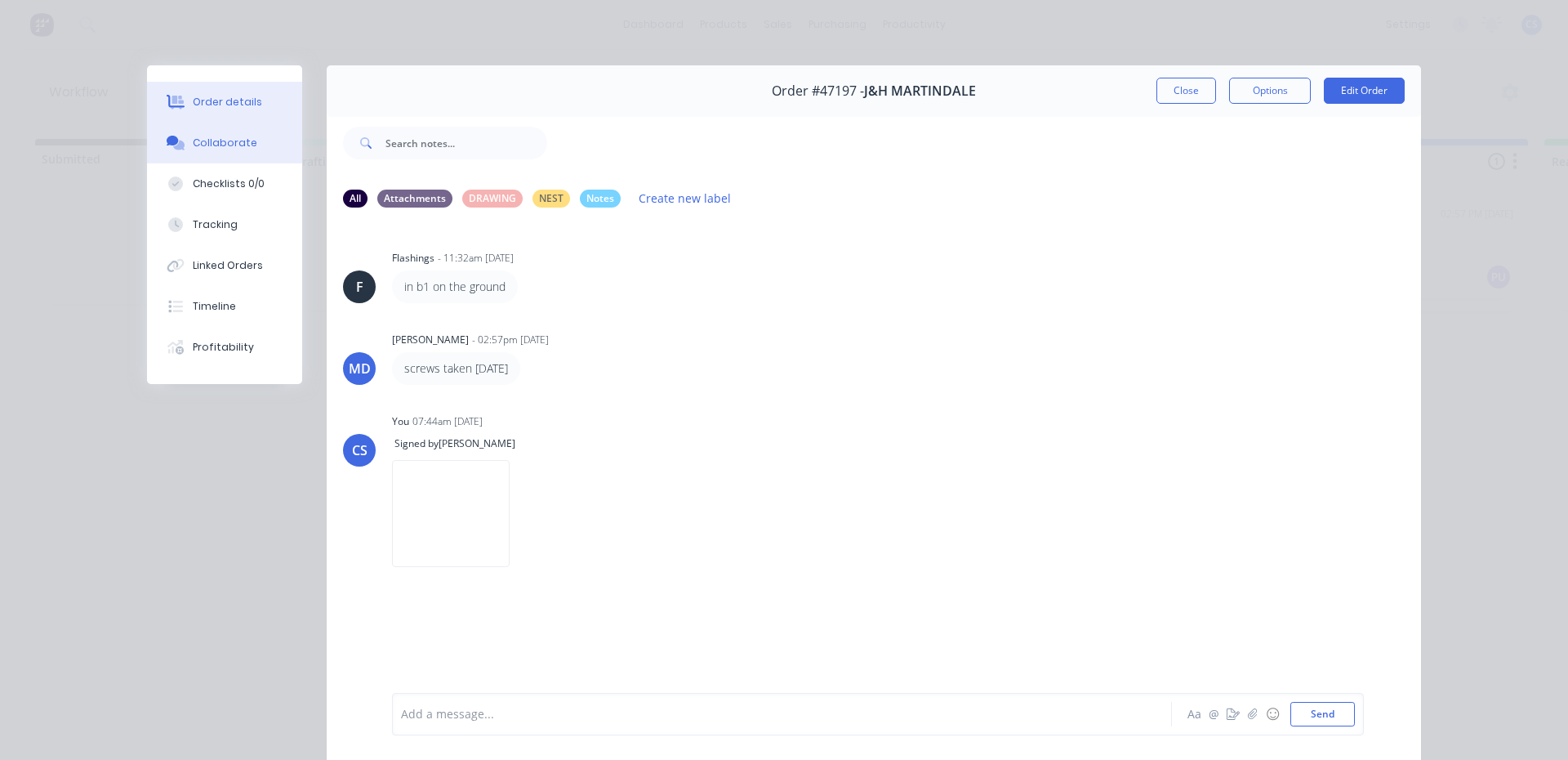
click at [236, 102] on div "Order details" at bounding box center [227, 102] width 70 height 15
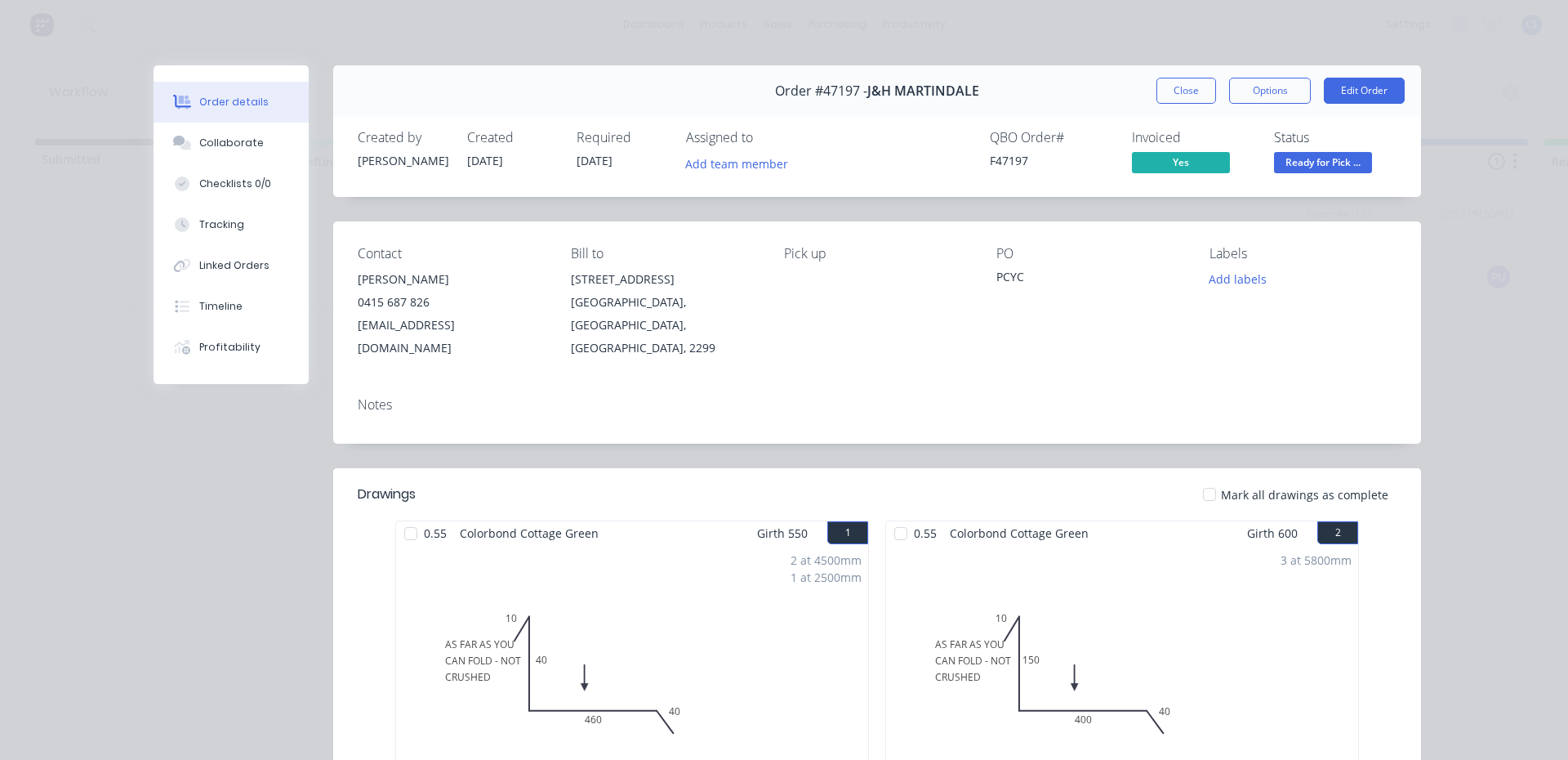
click at [1306, 159] on span "Ready for Pick ..." at bounding box center [1323, 162] width 98 height 21
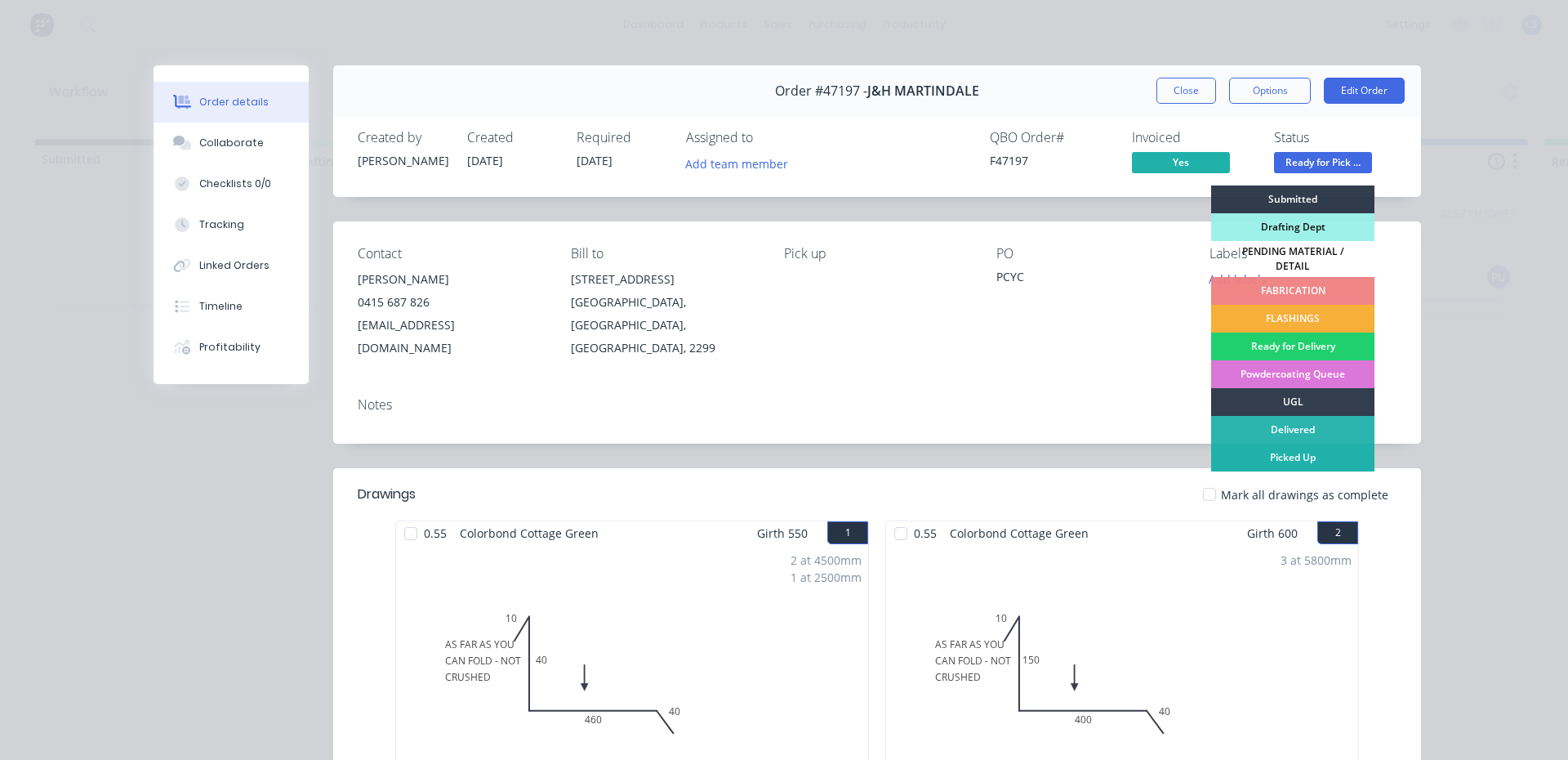
click at [1298, 444] on div "Picked Up" at bounding box center [1292, 457] width 163 height 28
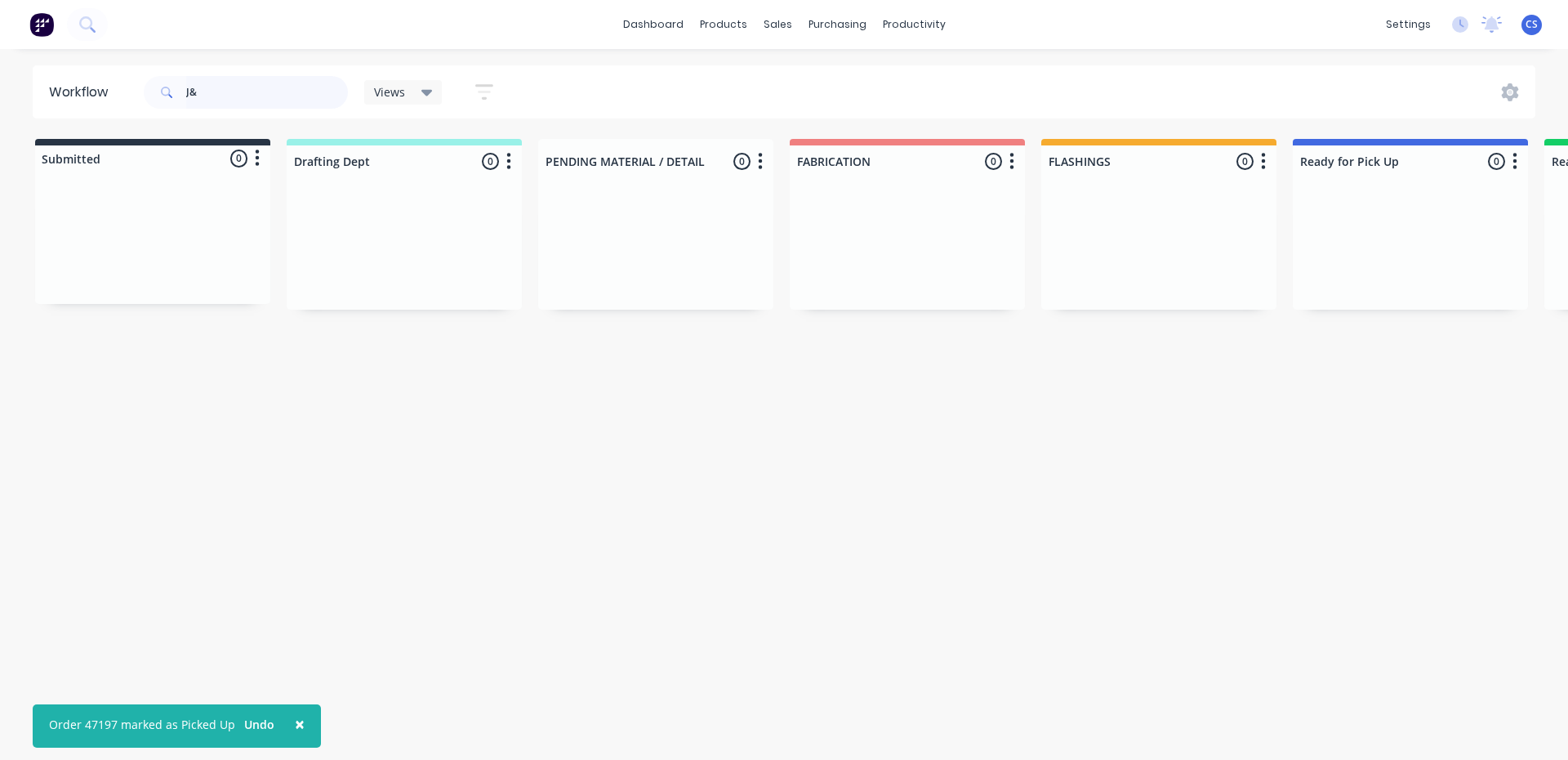
drag, startPoint x: 218, startPoint y: 94, endPoint x: 149, endPoint y: 94, distance: 69.0
click at [151, 94] on div "J&" at bounding box center [245, 93] width 204 height 33
